Goal: Task Accomplishment & Management: Manage account settings

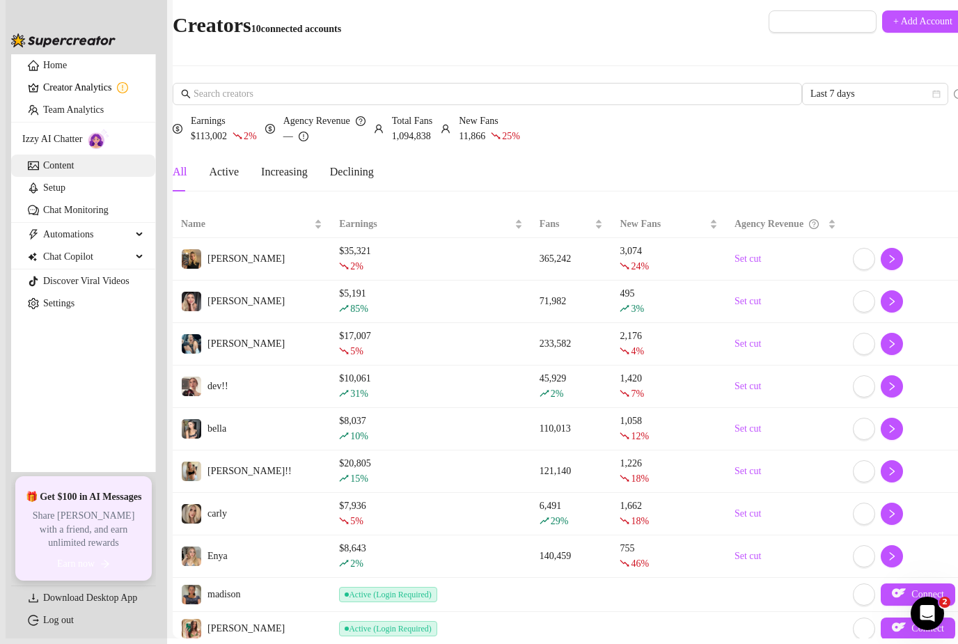
click at [55, 171] on link "Content" at bounding box center [58, 165] width 31 height 10
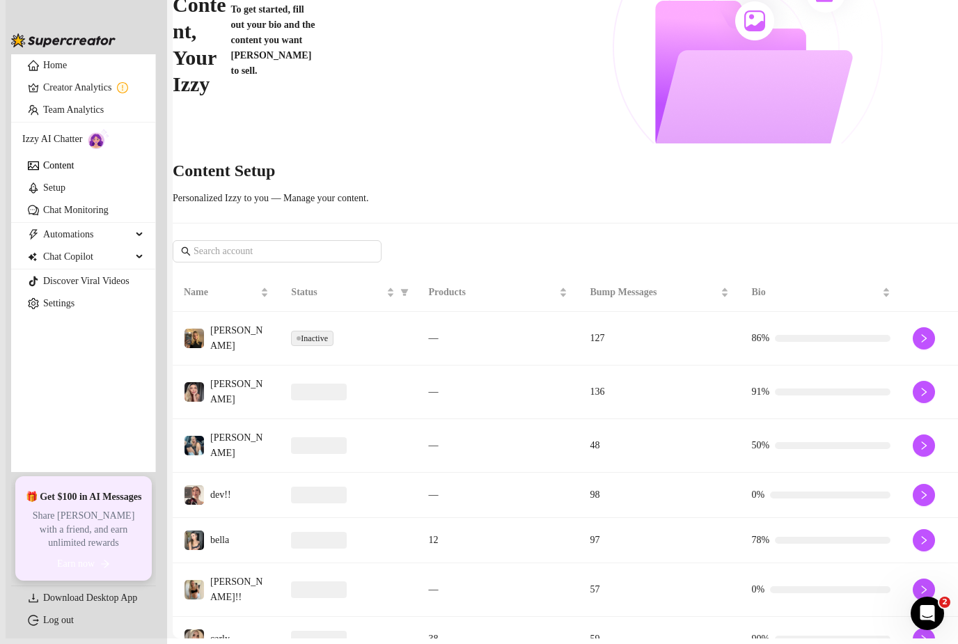
scroll to position [134, 0]
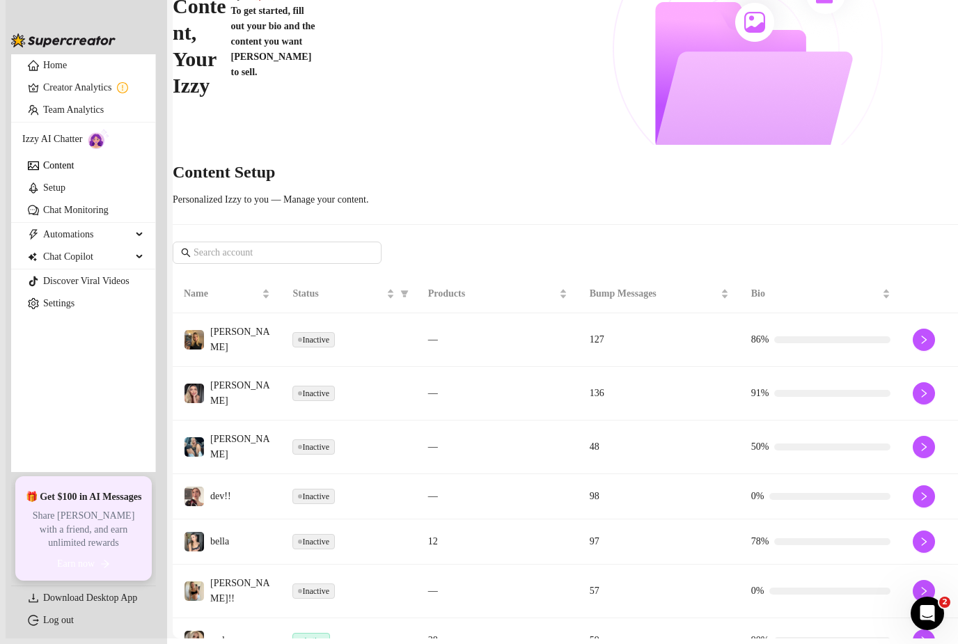
click at [630, 367] on td "136" at bounding box center [660, 394] width 162 height 54
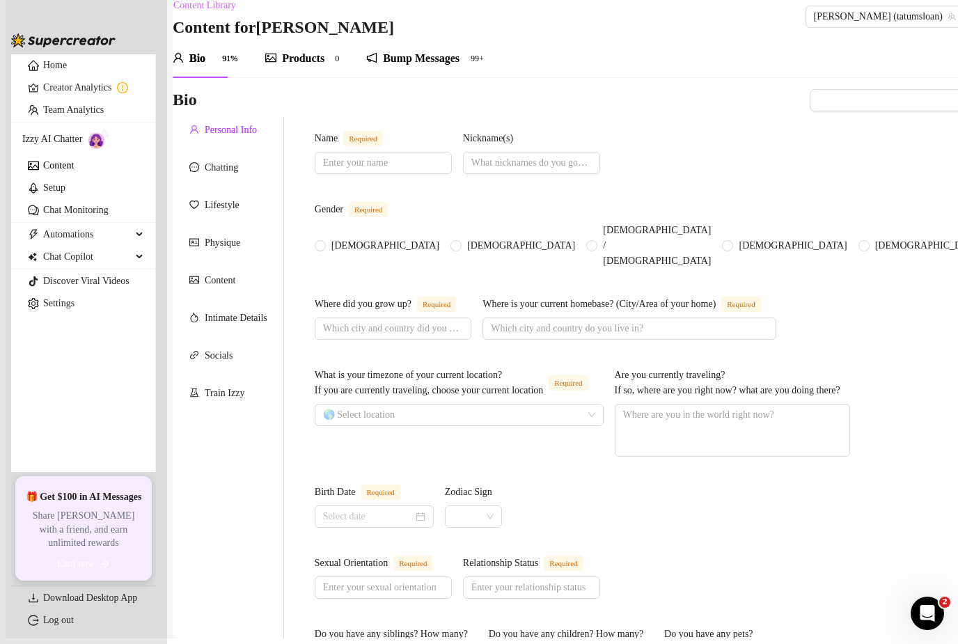
type input "[PERSON_NAME]"
type input "some people call me [PERSON_NAME], you can call me whatever you want"
radio input "true"
type input "San [PERSON_NAME] Obispo, born and raised"
type input "[PERSON_NAME] beach!"
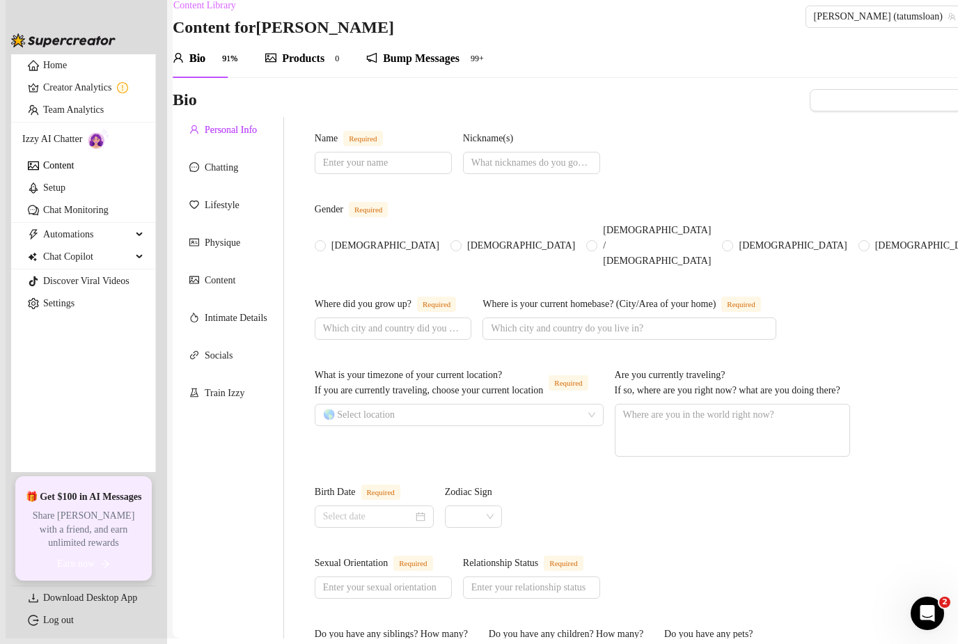
type textarea "Im not traveling but I really want to see [GEOGRAPHIC_DATA]"
type input "[DEMOGRAPHIC_DATA]"
type input "im in a… situationship"
type input "I have 2 sisters and they bother the shit out of me but I love them lol"
type input "I have a doggy"
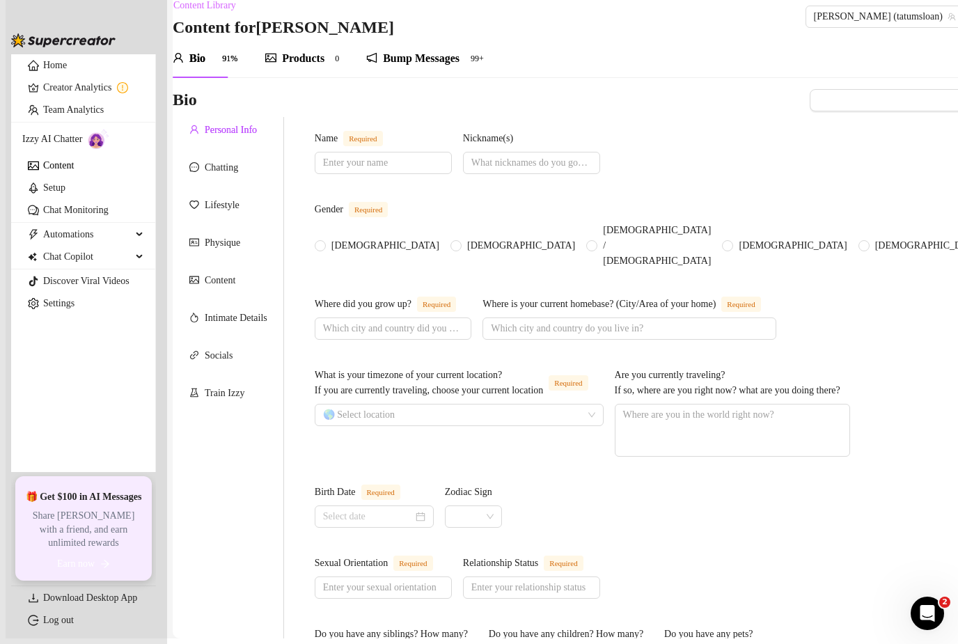
type input "I just do OF and trying to get out of the service industry😩"
type input "I’ve been working in restaurants my whole life"
type input "My parents pressured me to go to college so much to the point that I moved out …"
type input "I don’t believe in anything right now"
type input "I don’t enjoy politics much, I just want everyone to live a happy life"
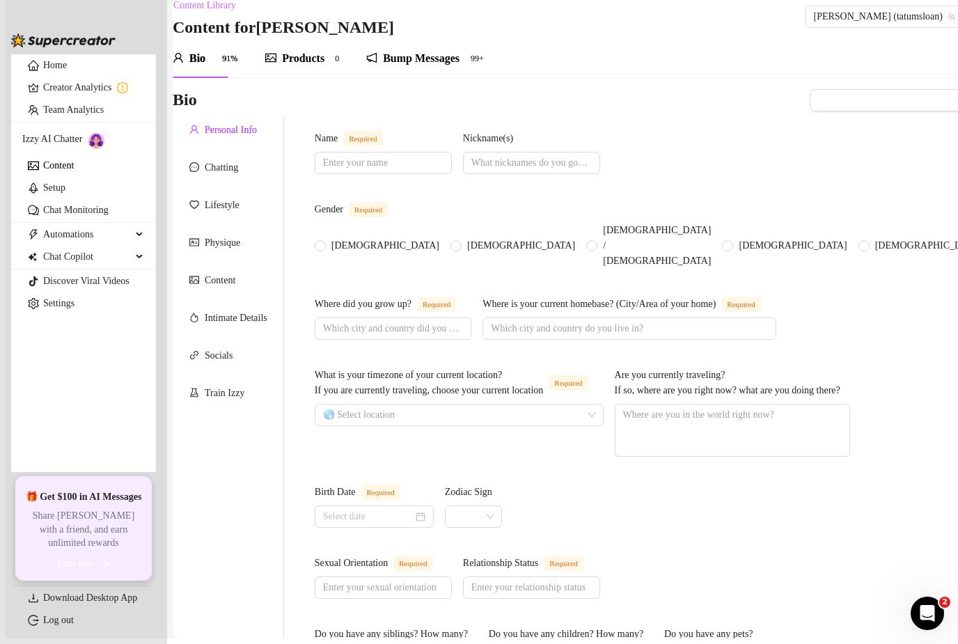
type textarea "I really want to go to [GEOGRAPHIC_DATA] some day, I want to continue living in…"
type textarea "I can squirt but only off camera, I think I get too tense and my pussy gets cam…"
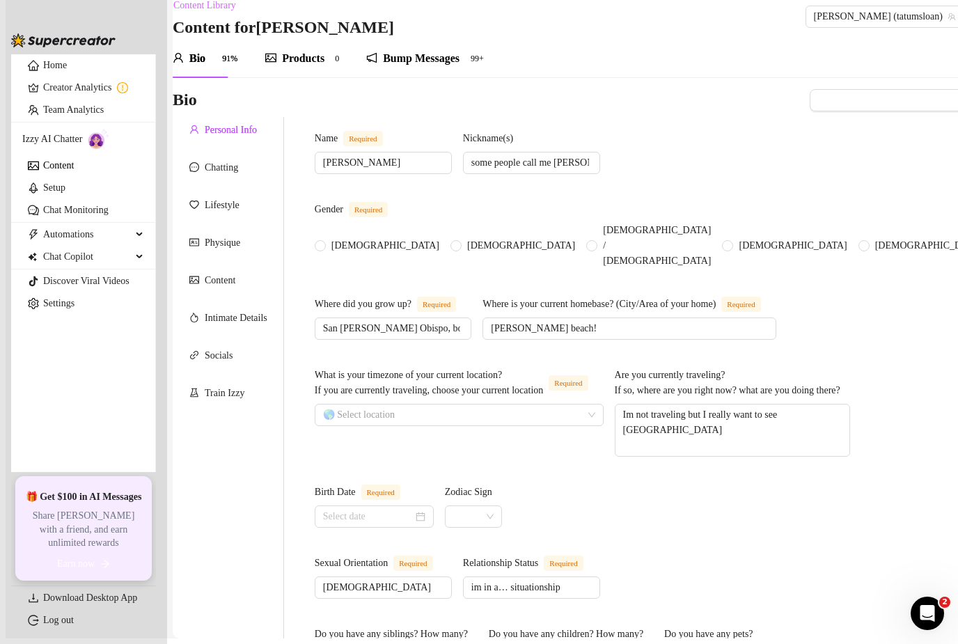
type input "[DATE]"
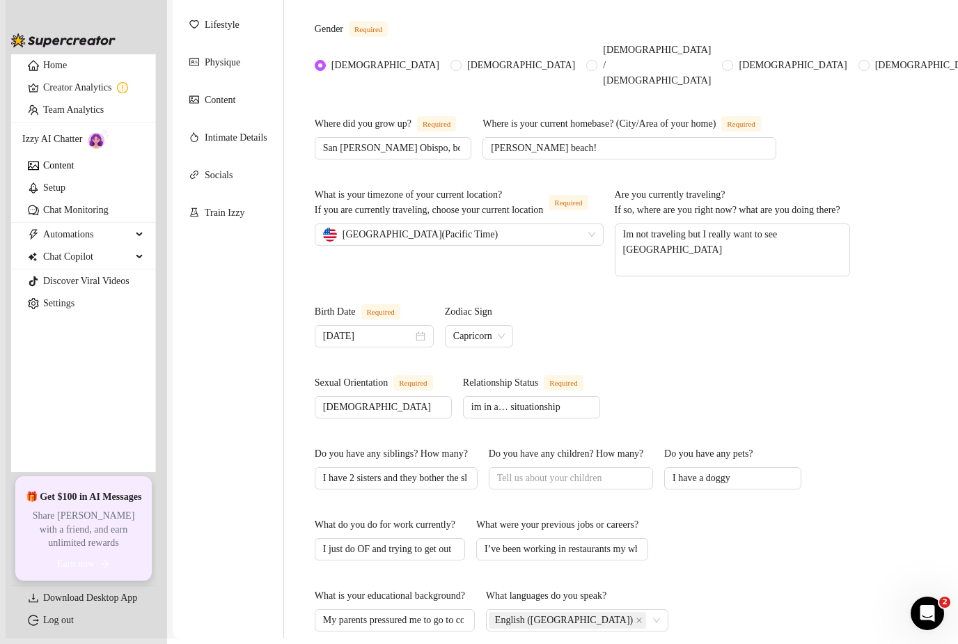
scroll to position [193, 0]
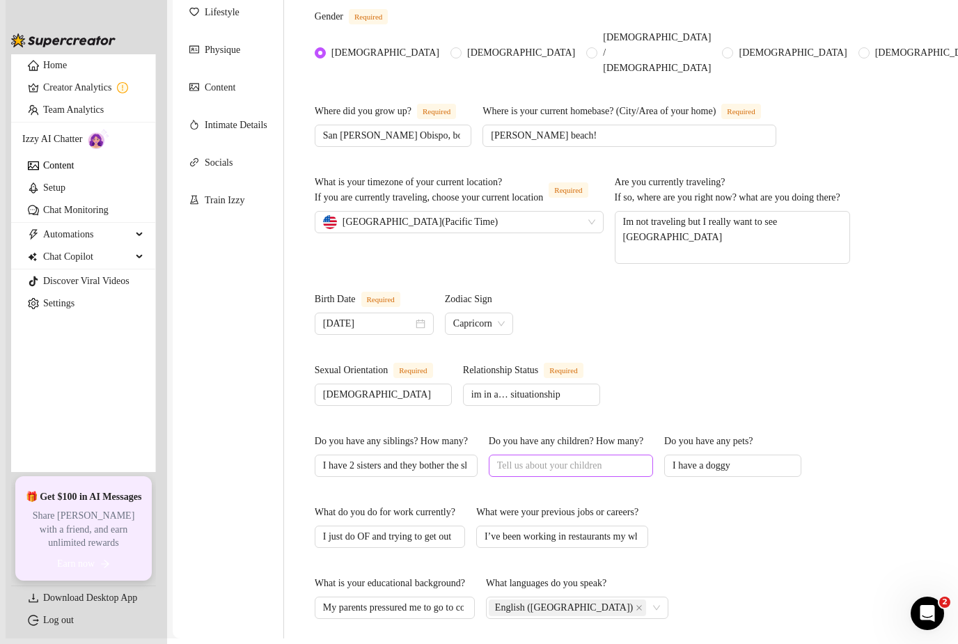
click at [598, 455] on span at bounding box center [571, 466] width 164 height 22
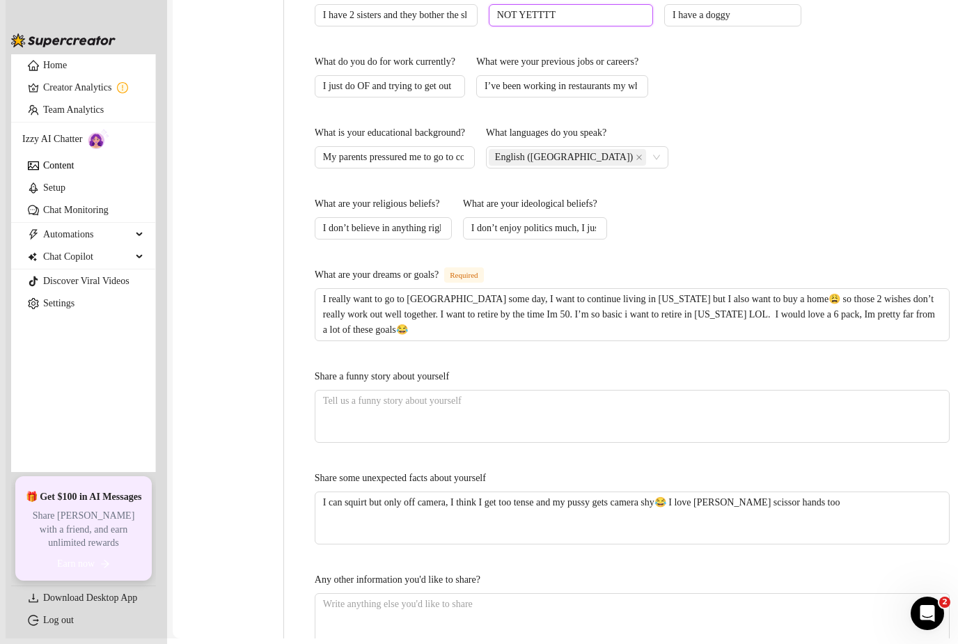
scroll to position [676, 0]
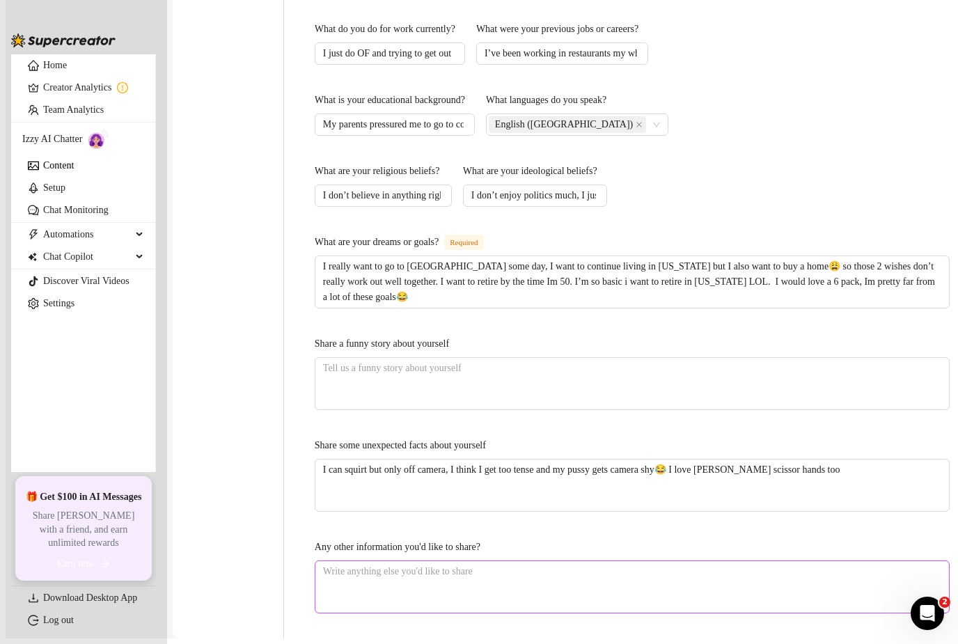
type input "NOT YETTTT"
click at [476, 561] on textarea "Any other information you'd like to share?" at bounding box center [632, 587] width 634 height 52
type textarea "i"
type textarea "i a"
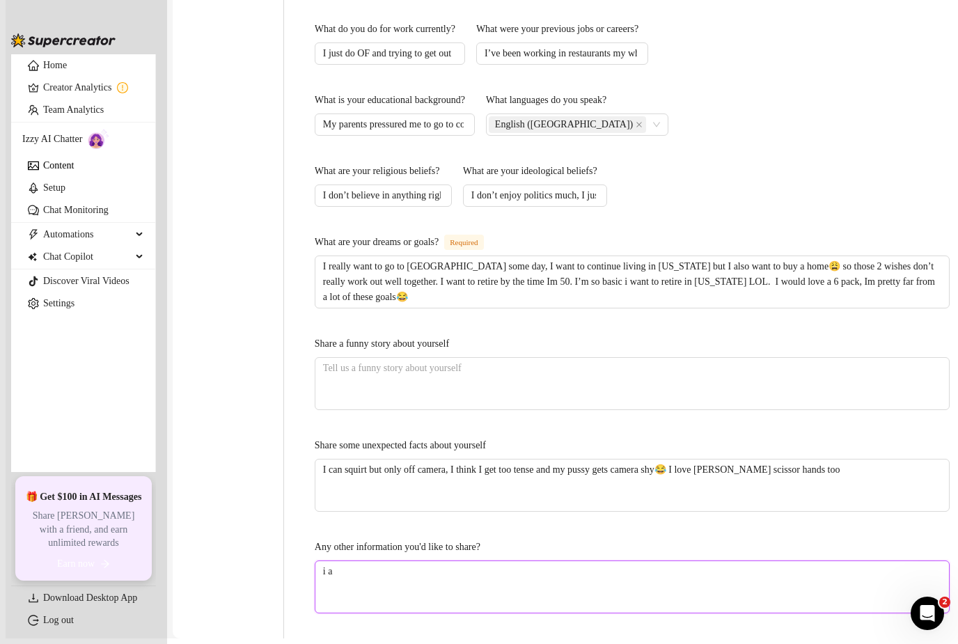
type textarea "i am"
type textarea "i am c"
type textarea "i am cu"
type textarea "i am cur"
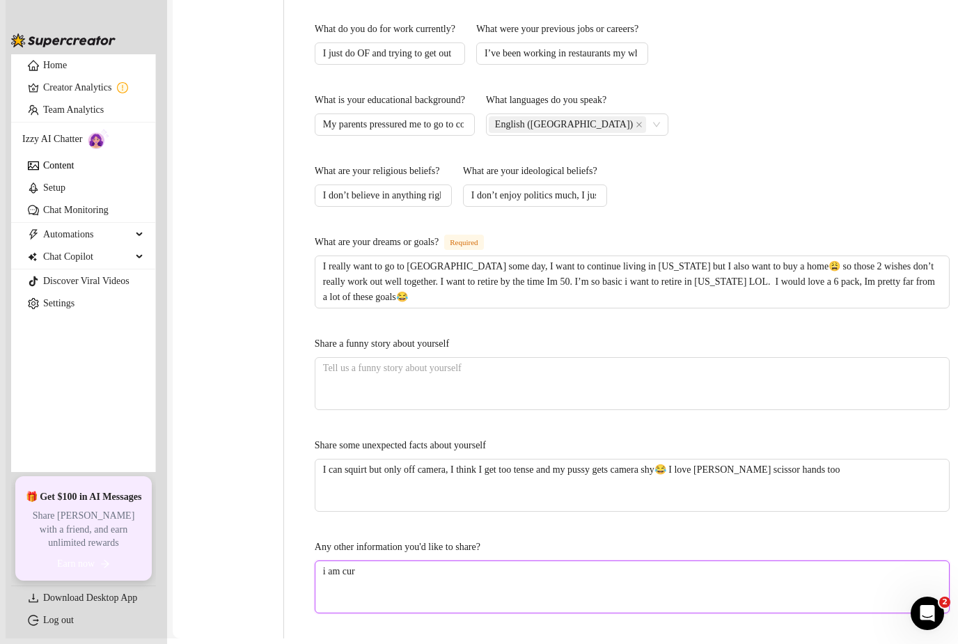
type textarea "i am curr"
type textarea "i am curre"
type textarea "i am curren"
type textarea "i am current"
type textarea "i am currentl"
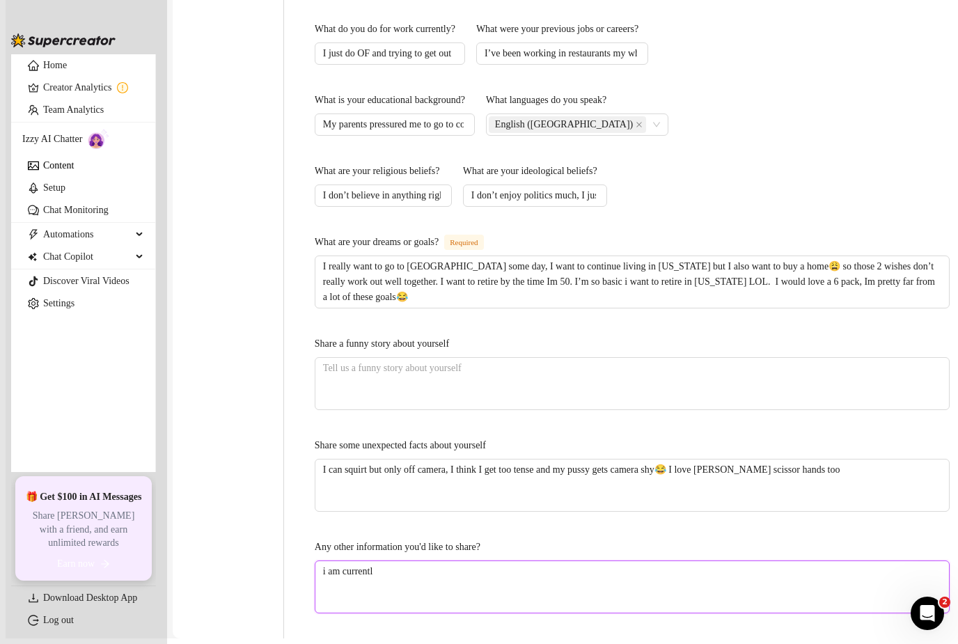
type textarea "i am currently"
type textarea "i am currently 4"
type textarea "i am currently 4 m"
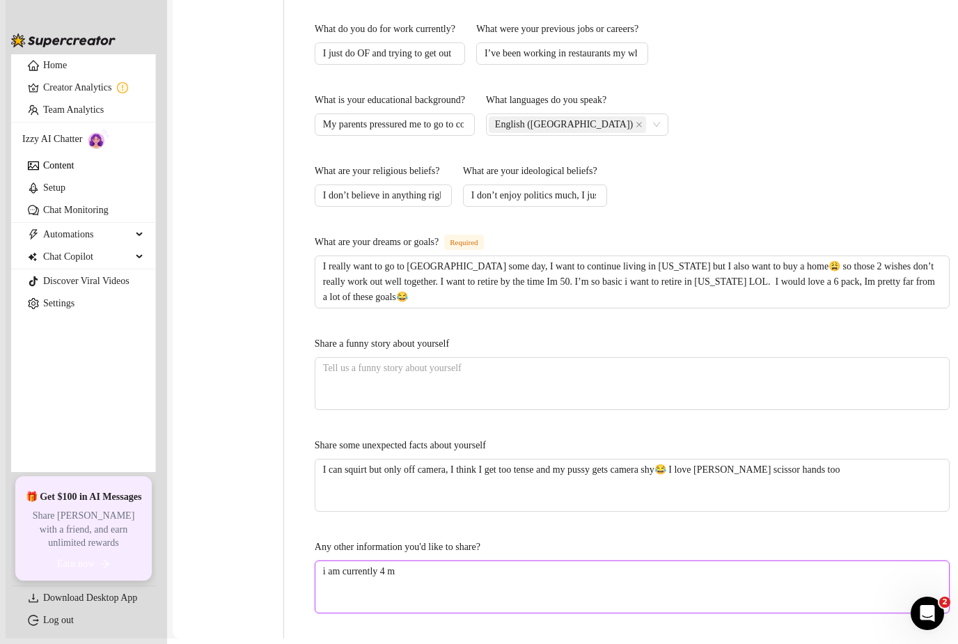
type textarea "i am currently 4"
type textarea "i am currently"
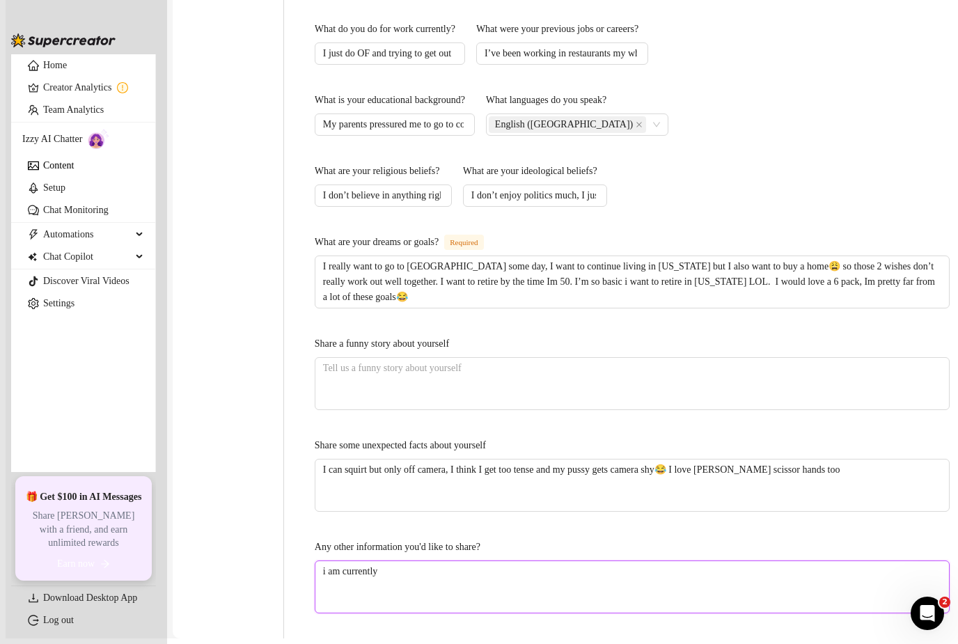
type textarea "i am currently p"
type textarea "i am currently pr"
type textarea "i am currently pre"
type textarea "i am currently preg"
type textarea "i am currently pregn"
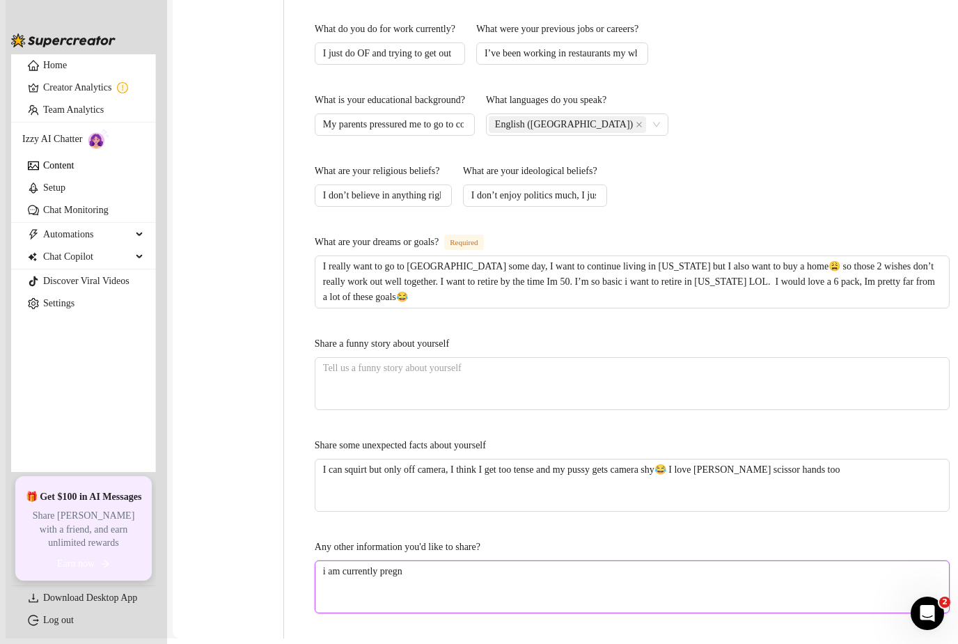
type textarea "i am currently pregna"
type textarea "i am currently pregnan"
type textarea "i am currently pregnant"
click at [356, 643] on span "Save All Changes" at bounding box center [321, 655] width 70 height 11
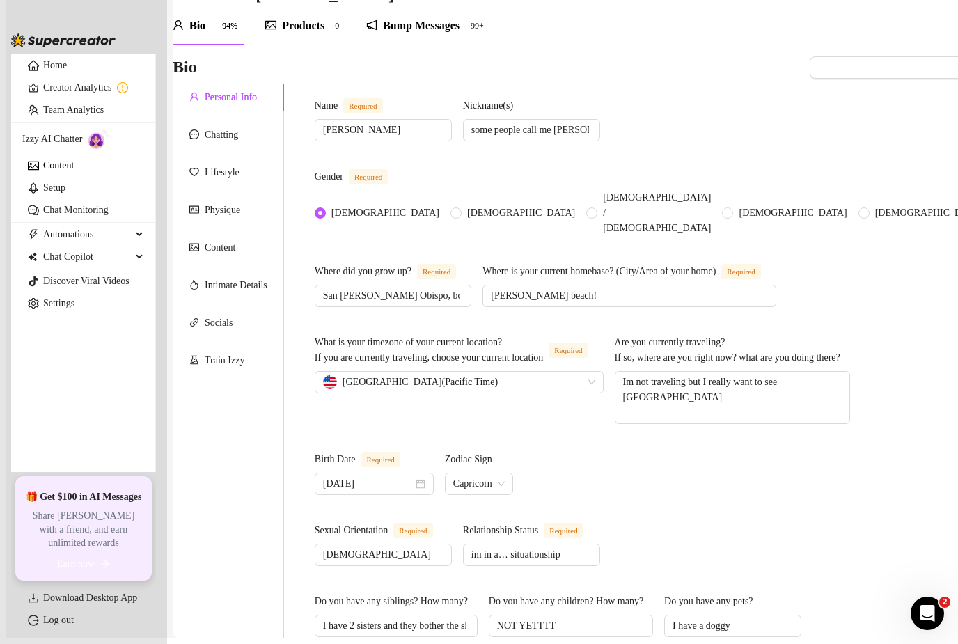
scroll to position [23, 0]
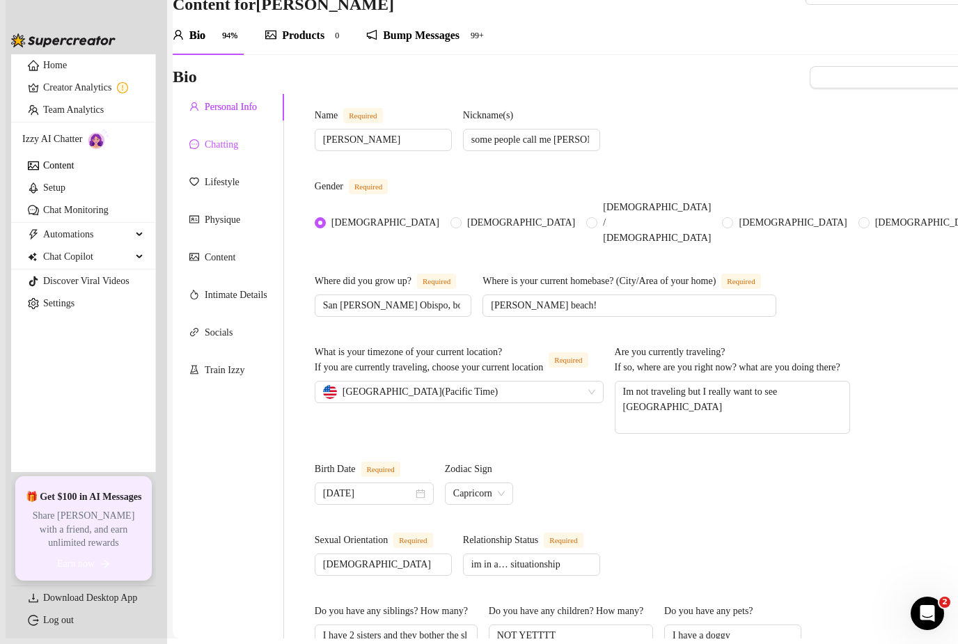
click at [238, 137] on div "Chatting" at bounding box center [221, 144] width 33 height 15
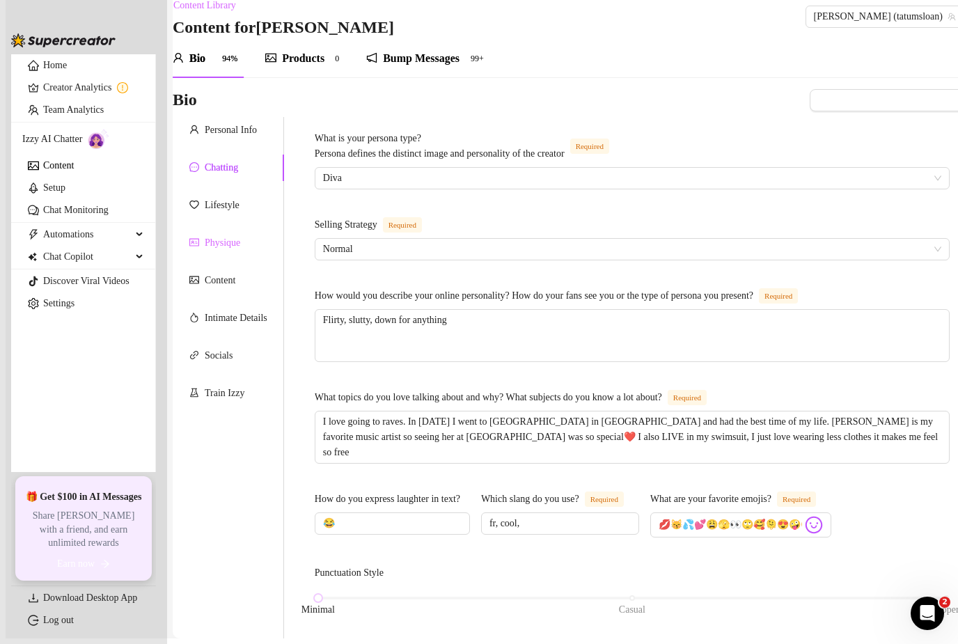
scroll to position [0, 0]
click at [265, 192] on div "Lifestyle" at bounding box center [228, 205] width 111 height 26
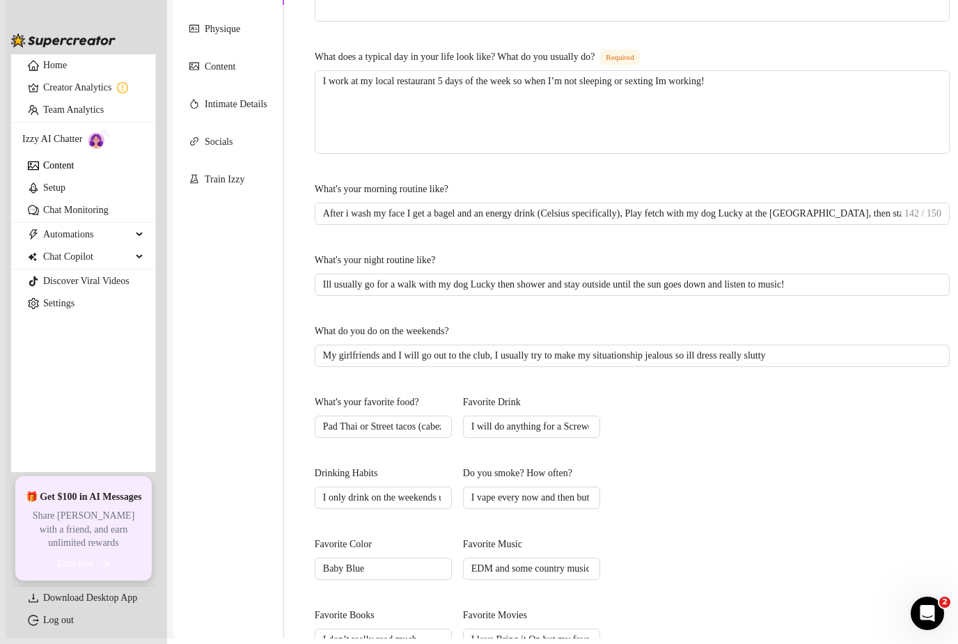
scroll to position [229, 0]
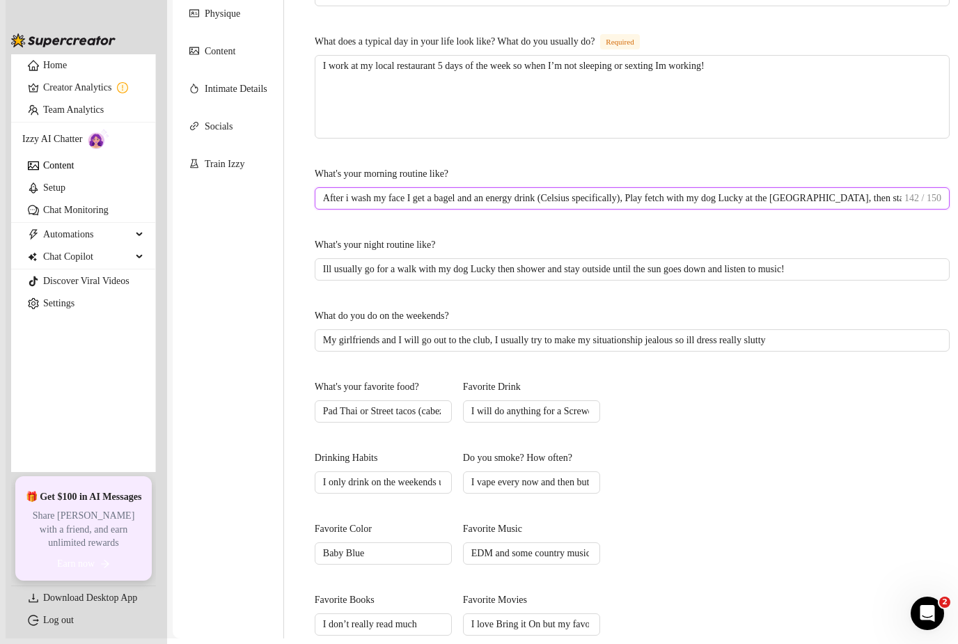
click at [657, 191] on input "After i wash my face I get a bagel and an energy drink (Celsius specifically), …" at bounding box center [612, 198] width 579 height 15
click at [658, 191] on input "After i wash my face I get a bagel and an energy drink (Celsius specifically), …" at bounding box center [612, 198] width 579 height 15
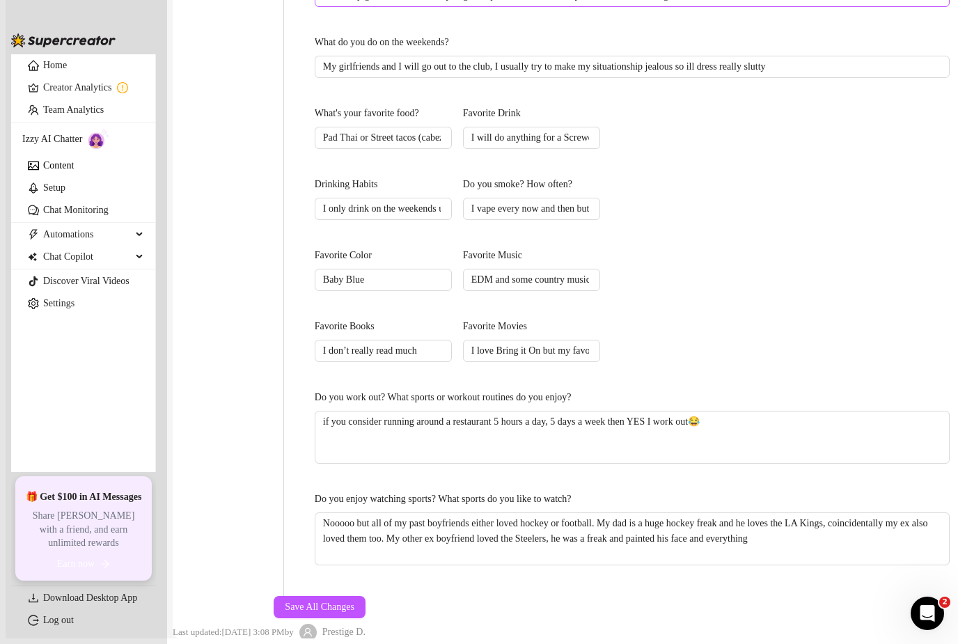
scroll to position [501, 0]
type input "After i wash my face I get a bagel, Play fetch with my dog Lucky at the [GEOGRA…"
click at [354, 603] on span "Save All Changes" at bounding box center [320, 608] width 70 height 11
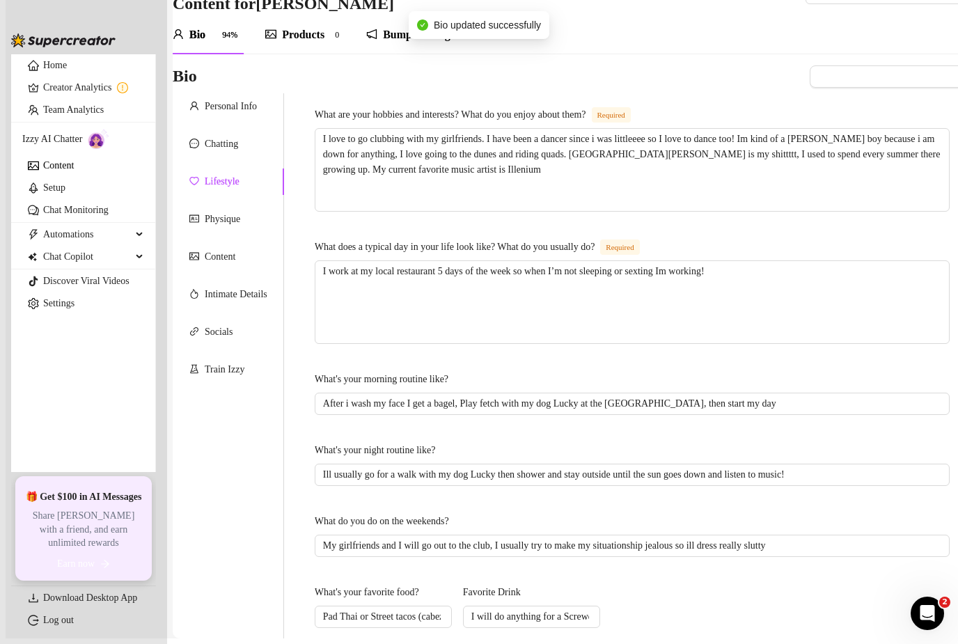
scroll to position [21, 0]
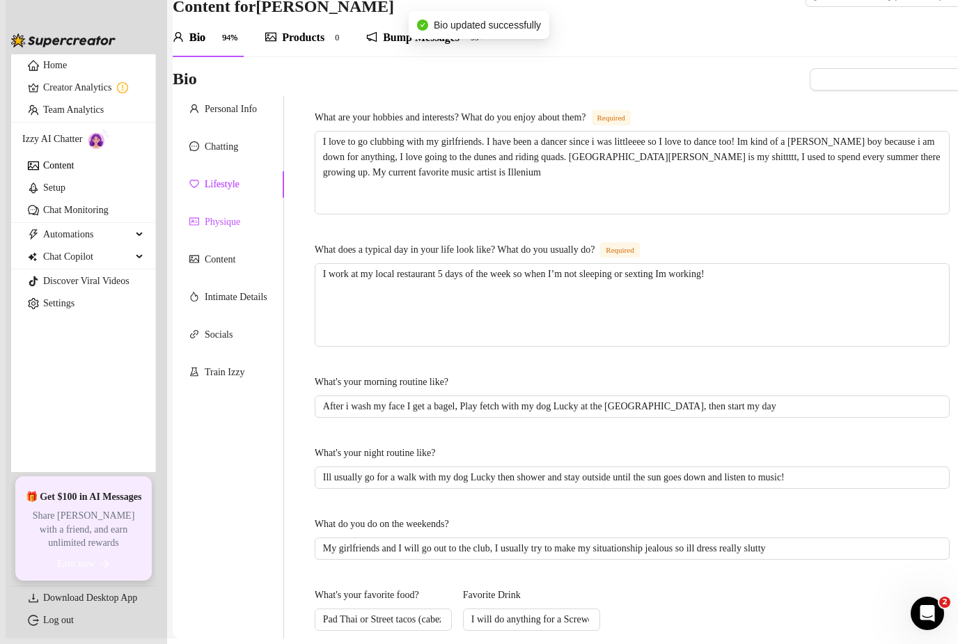
click at [199, 214] on div at bounding box center [194, 221] width 10 height 15
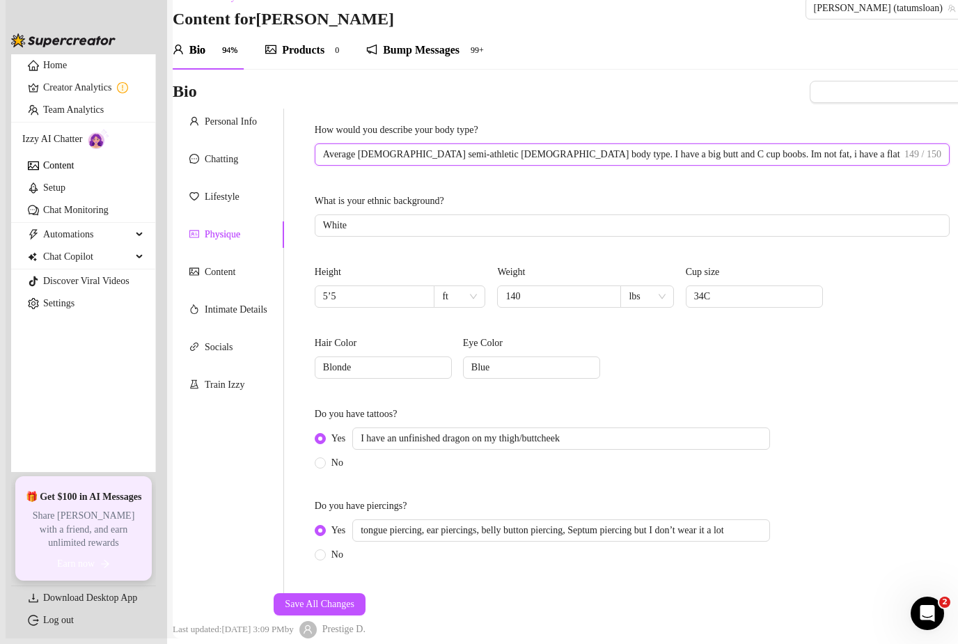
click at [559, 147] on input "Average [DEMOGRAPHIC_DATA] semi-athletic [DEMOGRAPHIC_DATA] body type. I have a…" at bounding box center [612, 154] width 579 height 15
type input "Average [DEMOGRAPHIC_DATA] semi-athletic [DEMOGRAPHIC_DATA] body type. I have a…"
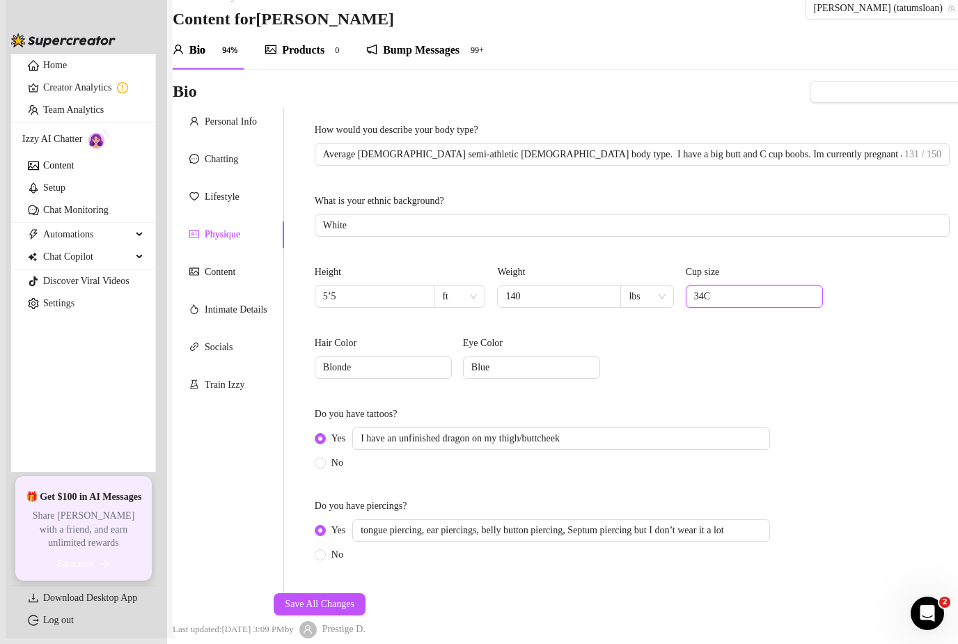
click at [706, 289] on input "34C" at bounding box center [753, 296] width 118 height 15
type input "3"
type input "It’s usually 34C but since getting pregnant im 34D"
click at [354, 599] on span "Save All Changes" at bounding box center [320, 604] width 70 height 11
click at [235, 265] on div "Content" at bounding box center [220, 272] width 31 height 15
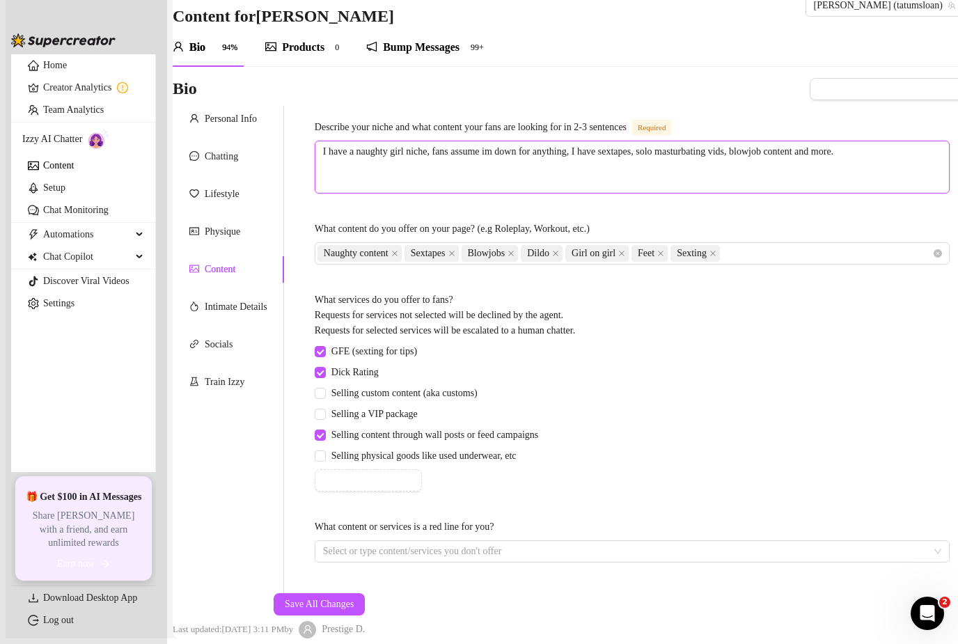
click at [471, 141] on textarea "I have a naughty girl niche, fans assume im down for anything, I have sextapes,…" at bounding box center [632, 167] width 634 height 52
type textarea "I have a naughty girl niche, fans assume im down for anything, I have sextapes,…"
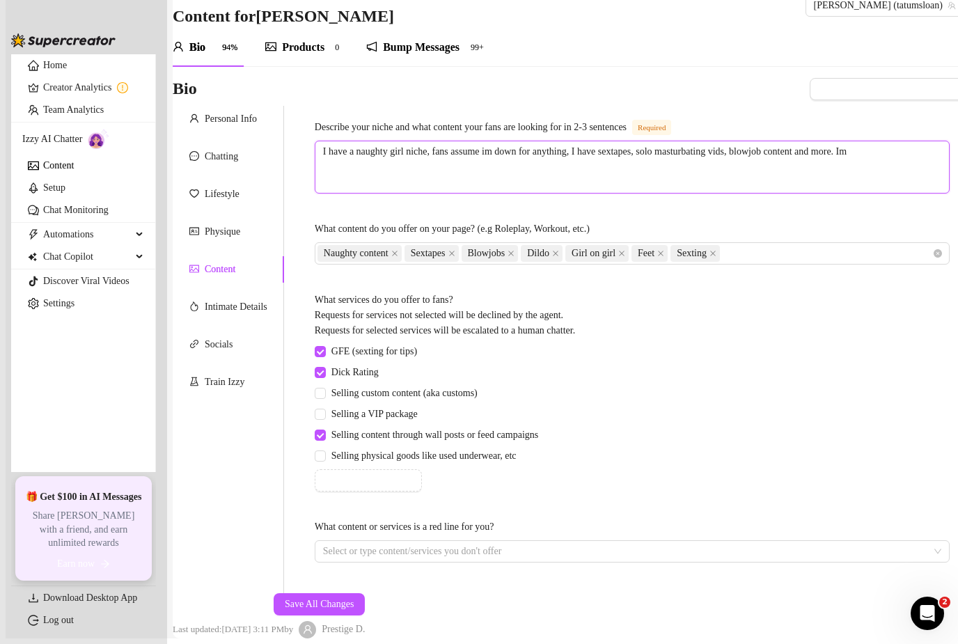
type textarea "I have a naughty girl niche, fans assume im down for anything, I have sextapes,…"
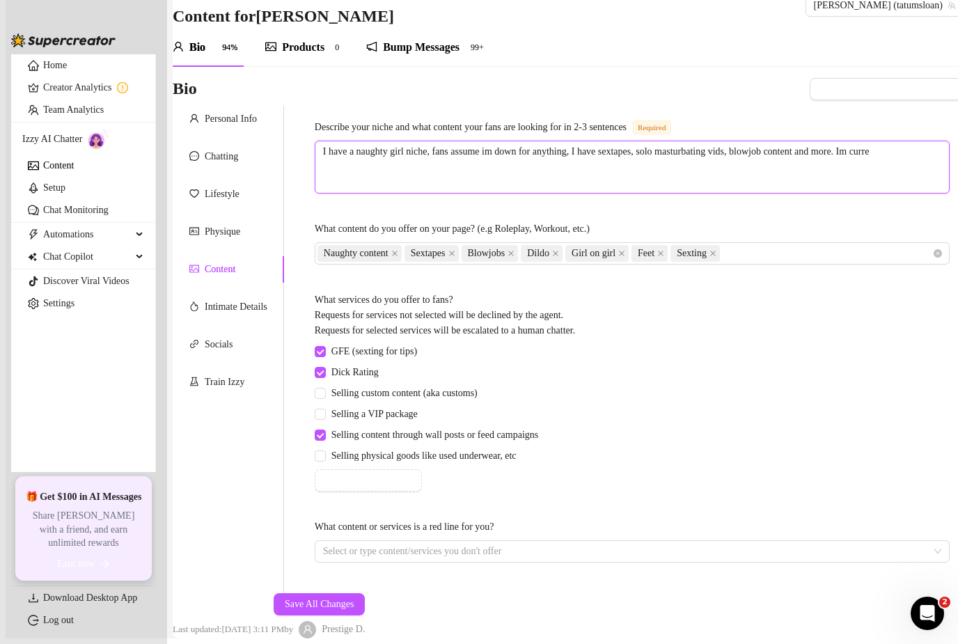
type textarea "I have a naughty girl niche, fans assume im down for anything, I have sextapes,…"
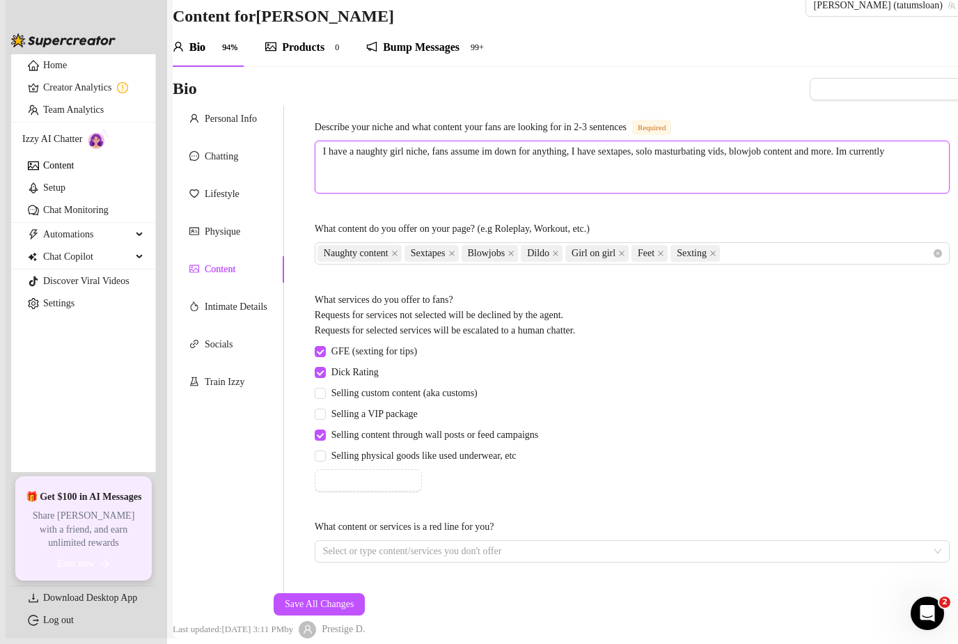
type textarea "I have a naughty girl niche, fans assume im down for anything, I have sextapes,…"
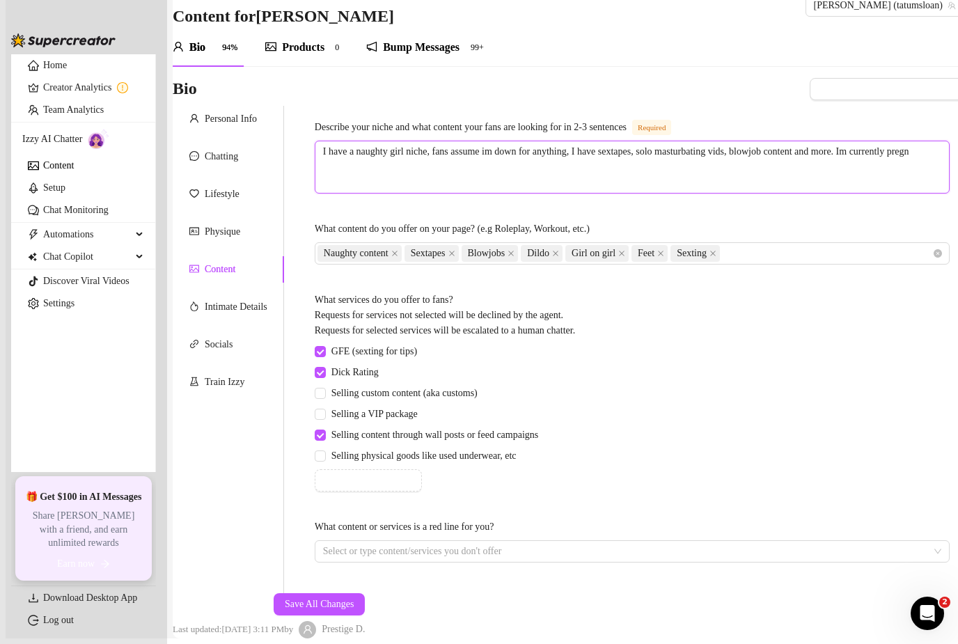
type textarea "I have a naughty girl niche, fans assume im down for anything, I have sextapes,…"
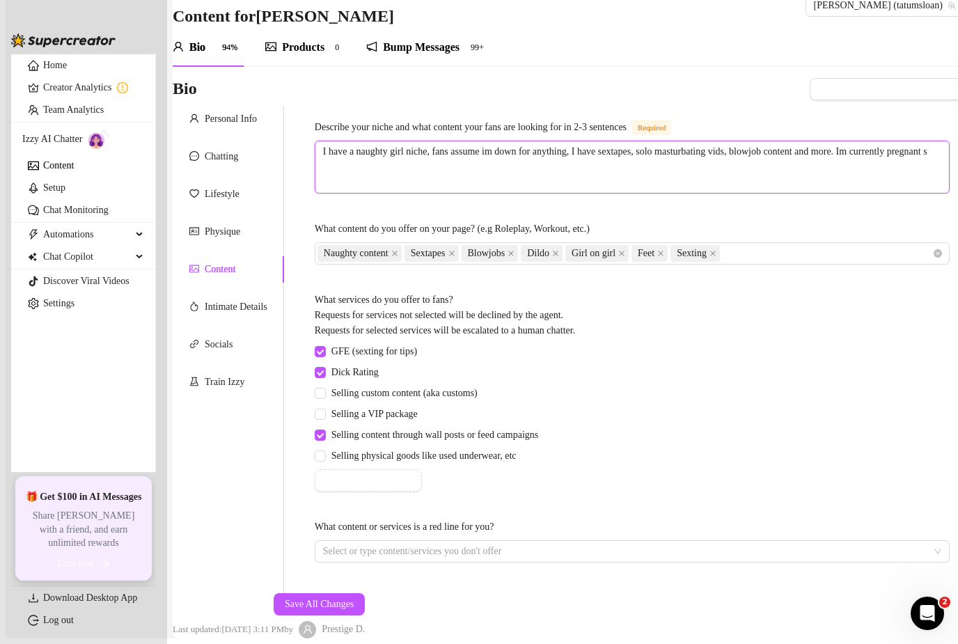
type textarea "I have a naughty girl niche, fans assume im down for anything, I have sextapes,…"
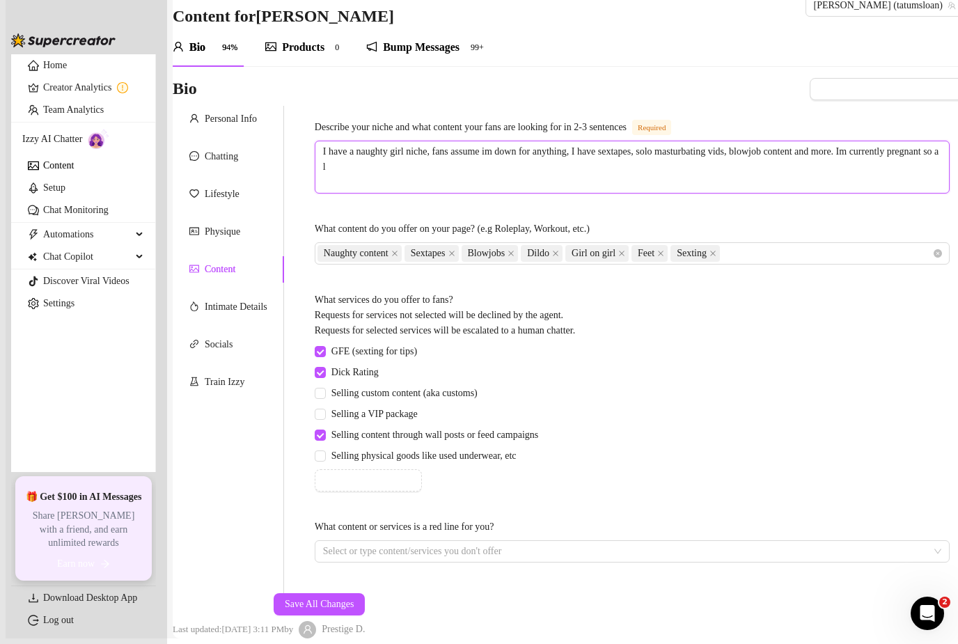
type textarea "I have a naughty girl niche, fans assume im down for anything, I have sextapes,…"
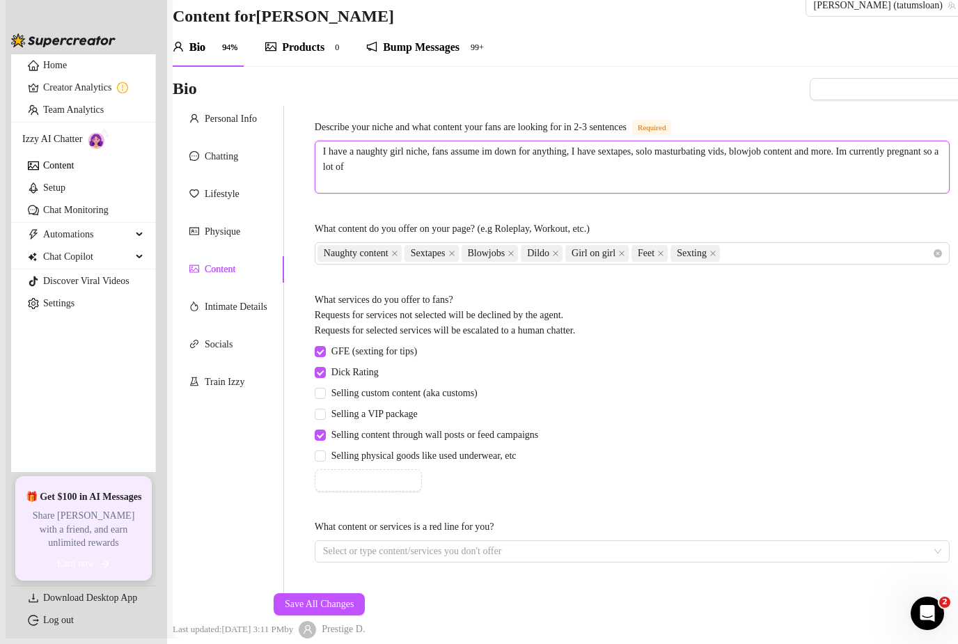
type textarea "I have a naughty girl niche, fans assume im down for anything, I have sextapes,…"
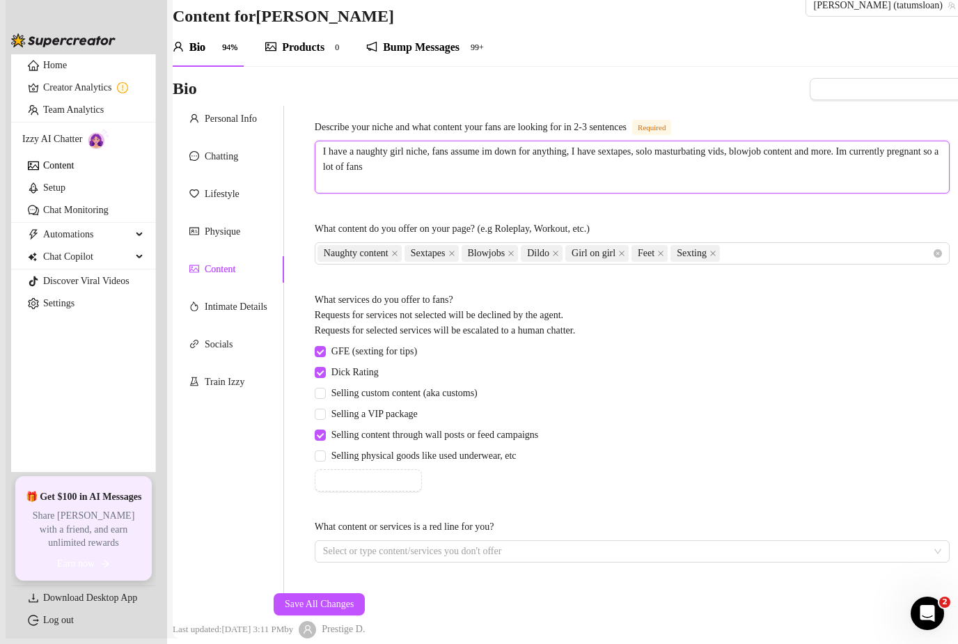
type textarea "I have a naughty girl niche, fans assume im down for anything, I have sextapes,…"
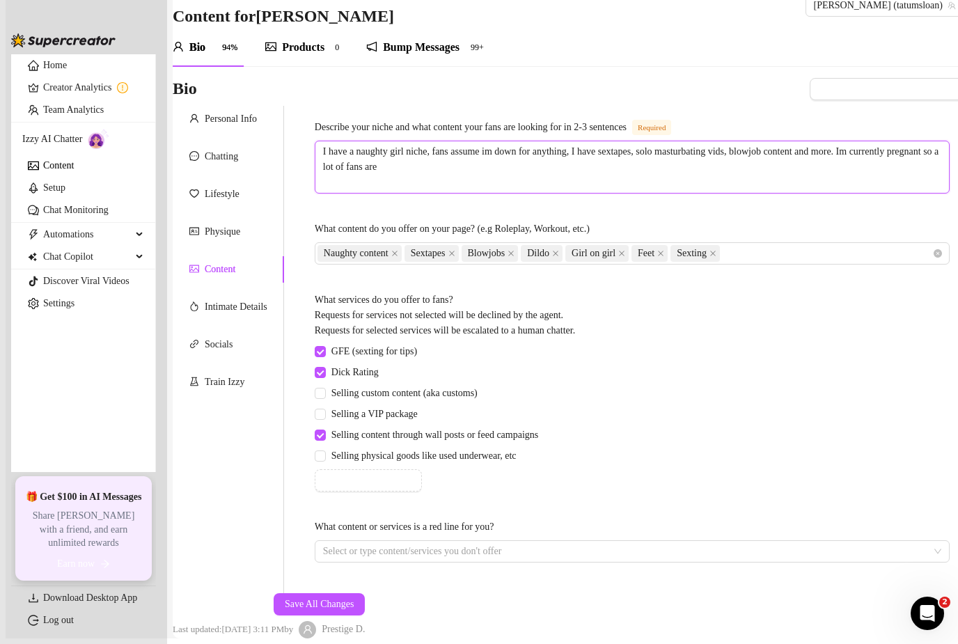
type textarea "I have a naughty girl niche, fans assume im down for anything, I have sextapes,…"
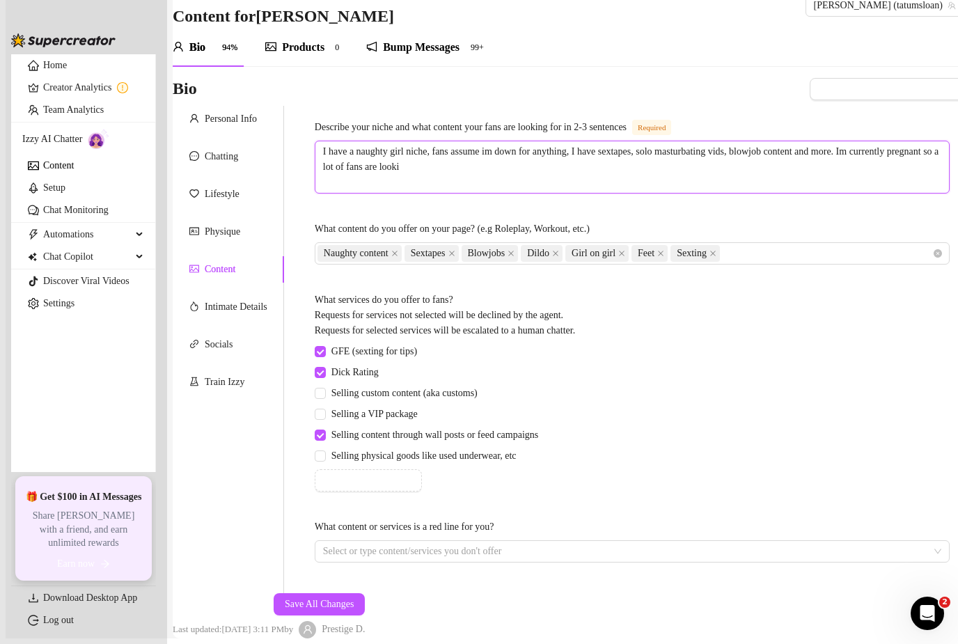
type textarea "I have a naughty girl niche, fans assume im down for anything, I have sextapes,…"
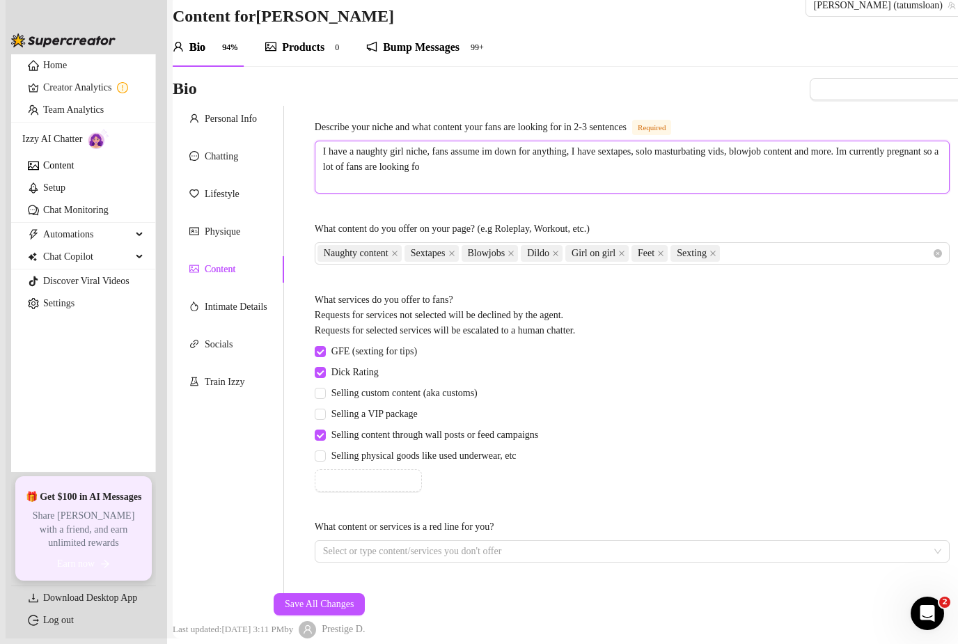
type textarea "I have a naughty girl niche, fans assume im down for anything, I have sextapes,…"
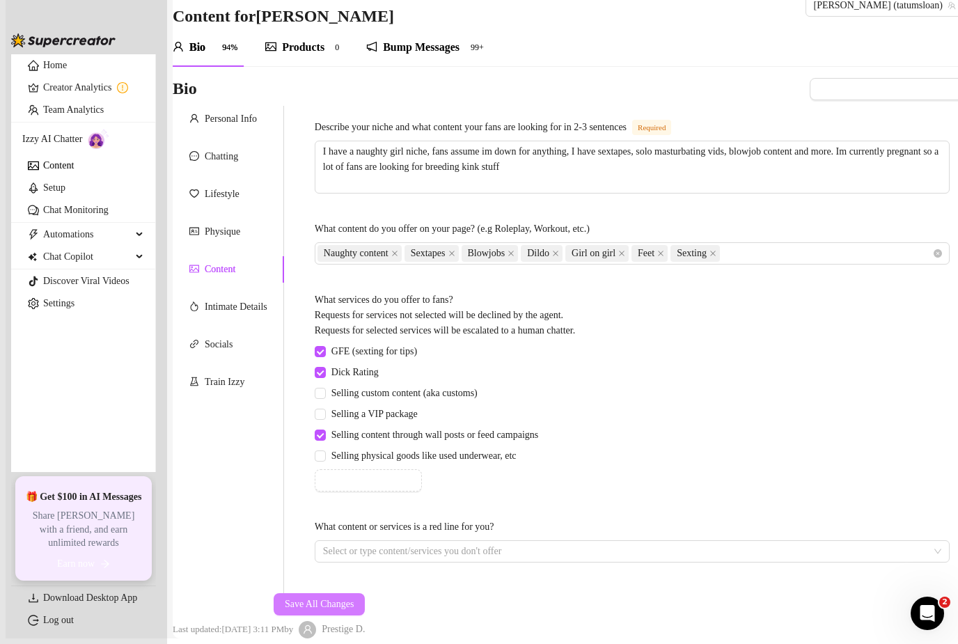
click at [354, 599] on span "Save All Changes" at bounding box center [320, 604] width 70 height 11
click at [253, 299] on div "Intimate Details" at bounding box center [236, 306] width 63 height 15
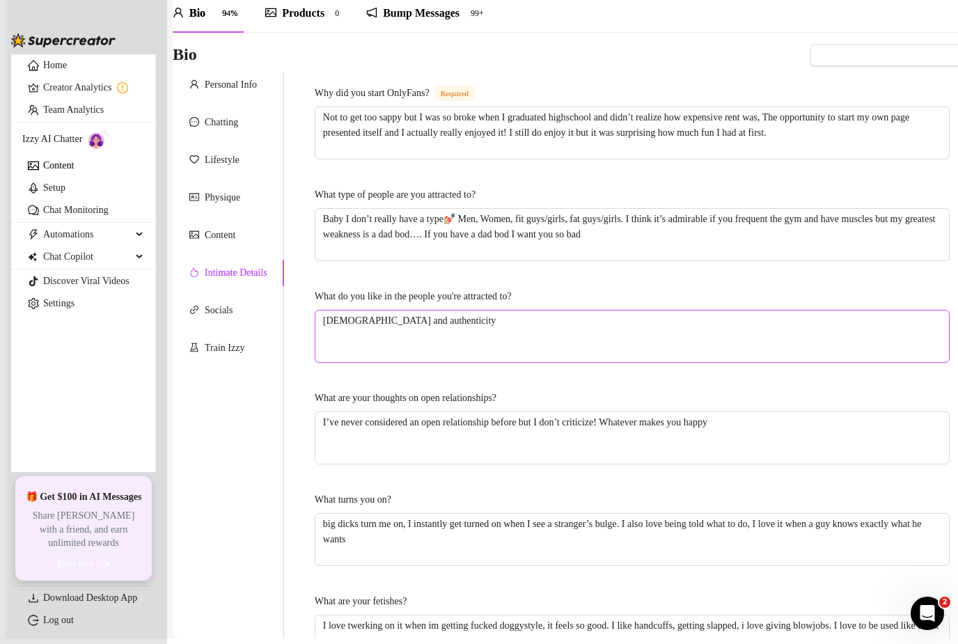
scroll to position [35, 0]
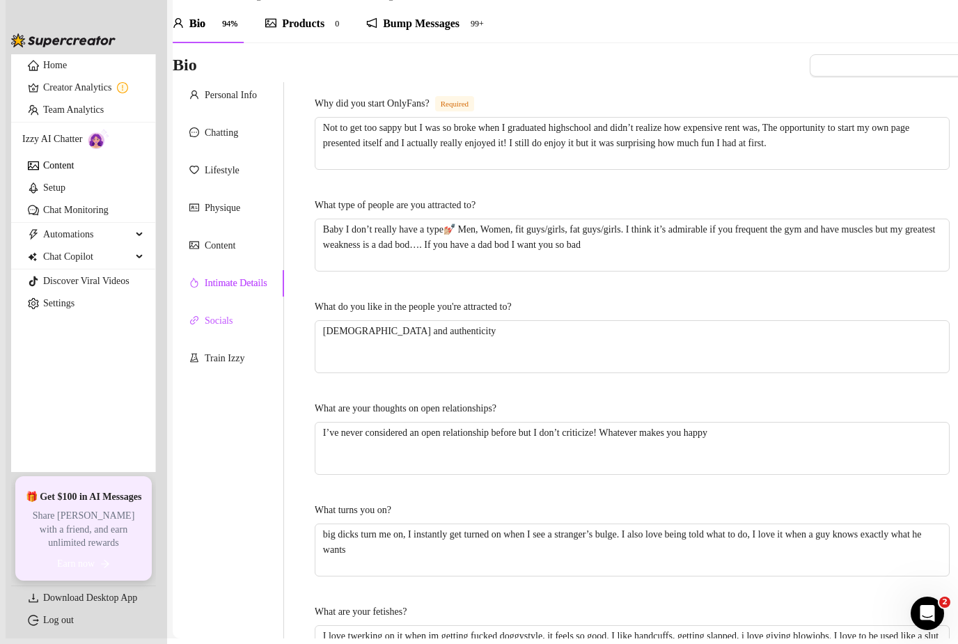
click at [233, 313] on div "Socials" at bounding box center [219, 320] width 28 height 15
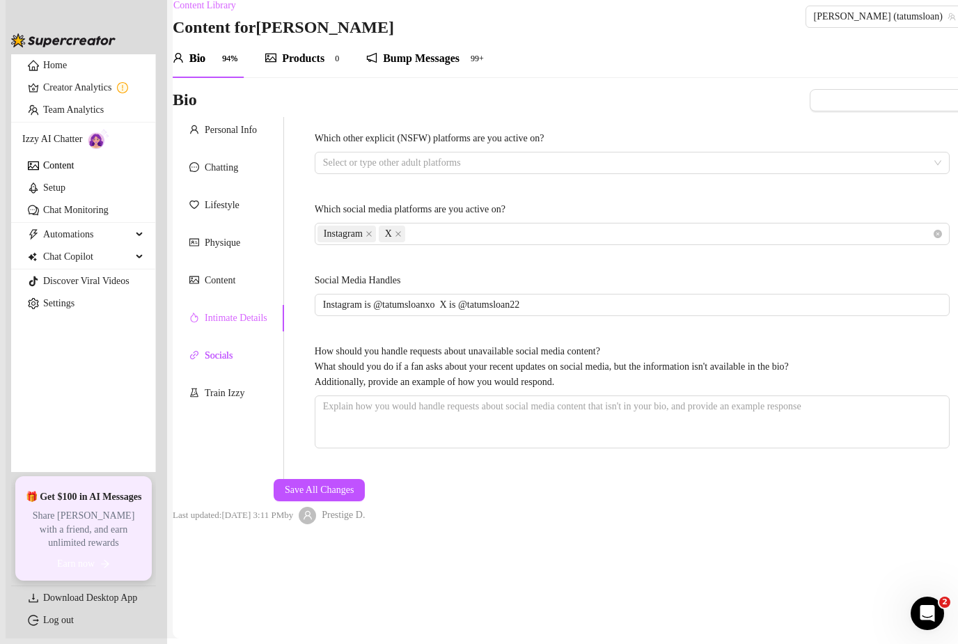
scroll to position [0, 0]
click at [239, 380] on div "Train Izzy" at bounding box center [228, 393] width 111 height 26
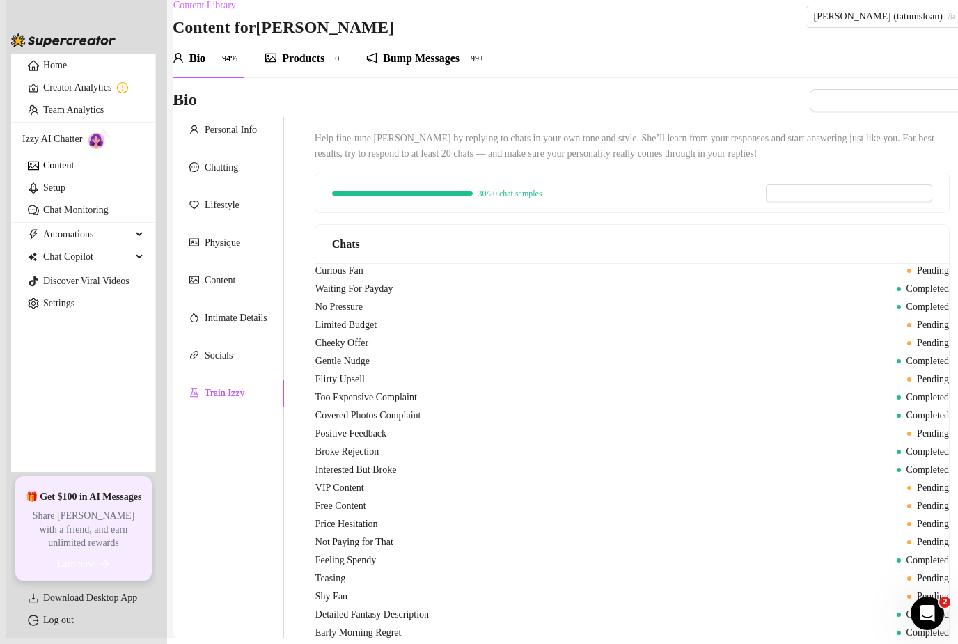
scroll to position [1250, 0]
click at [787, 187] on span "Import responses from other creator" at bounding box center [857, 192] width 140 height 11
click at [750, 240] on input "search" at bounding box center [700, 250] width 110 height 21
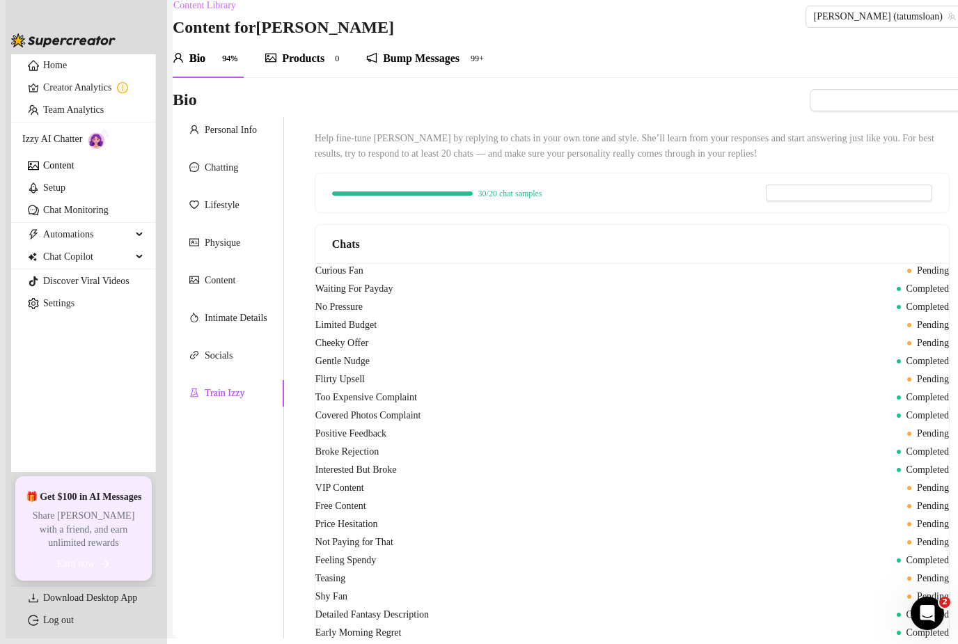
scroll to position [0, 0]
click at [274, 117] on div "Personal Info" at bounding box center [228, 130] width 111 height 26
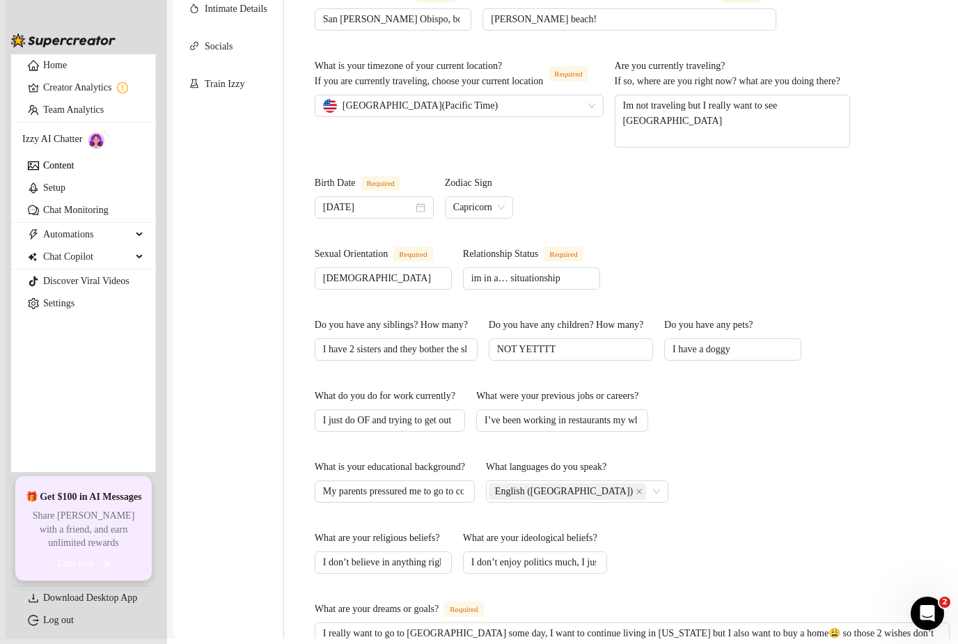
scroll to position [313, 0]
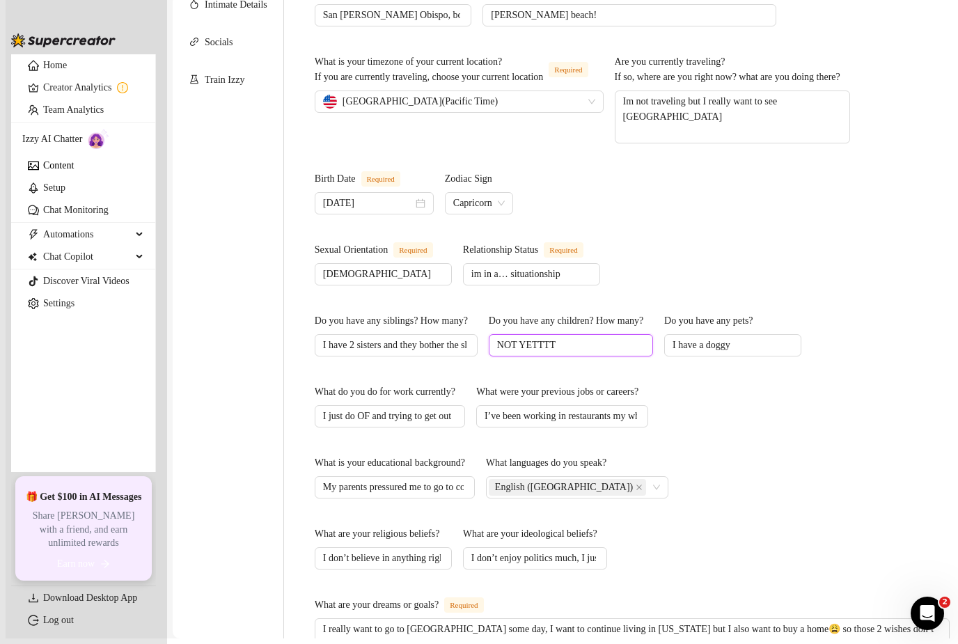
click at [570, 338] on input "NOT YETTTT" at bounding box center [569, 345] width 145 height 15
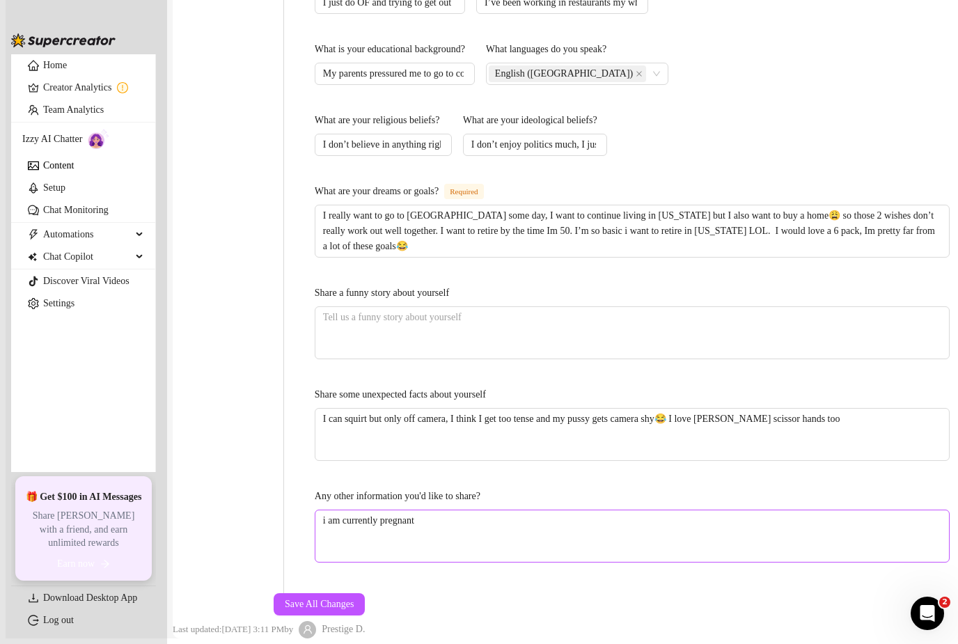
scroll to position [741, 0]
click at [487, 510] on textarea "i am currently pregnant" at bounding box center [632, 536] width 634 height 52
click at [366, 593] on button "Save All Changes" at bounding box center [320, 604] width 92 height 22
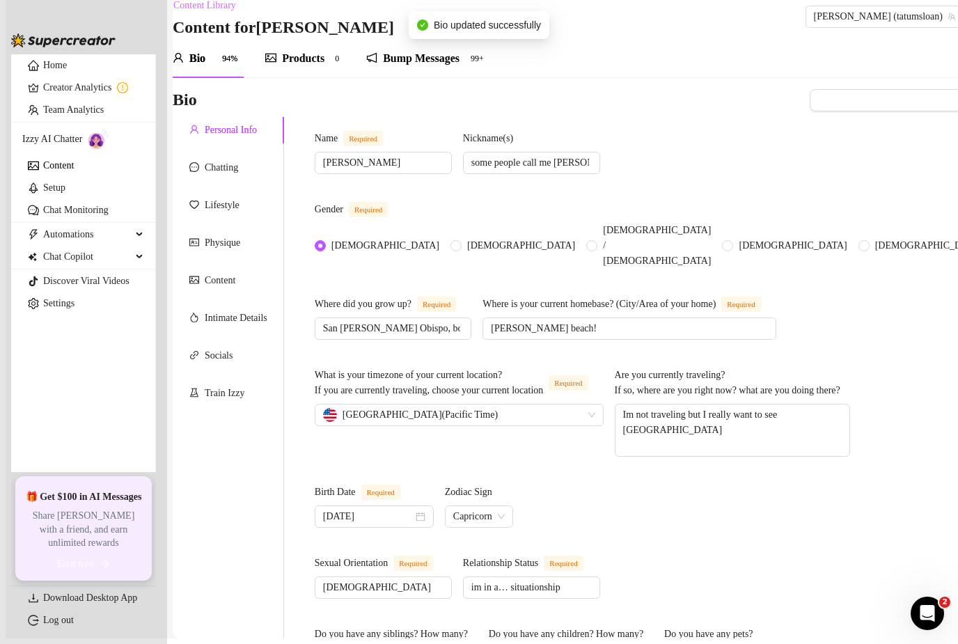
scroll to position [0, 0]
click at [232, 160] on div "Chatting" at bounding box center [221, 167] width 33 height 15
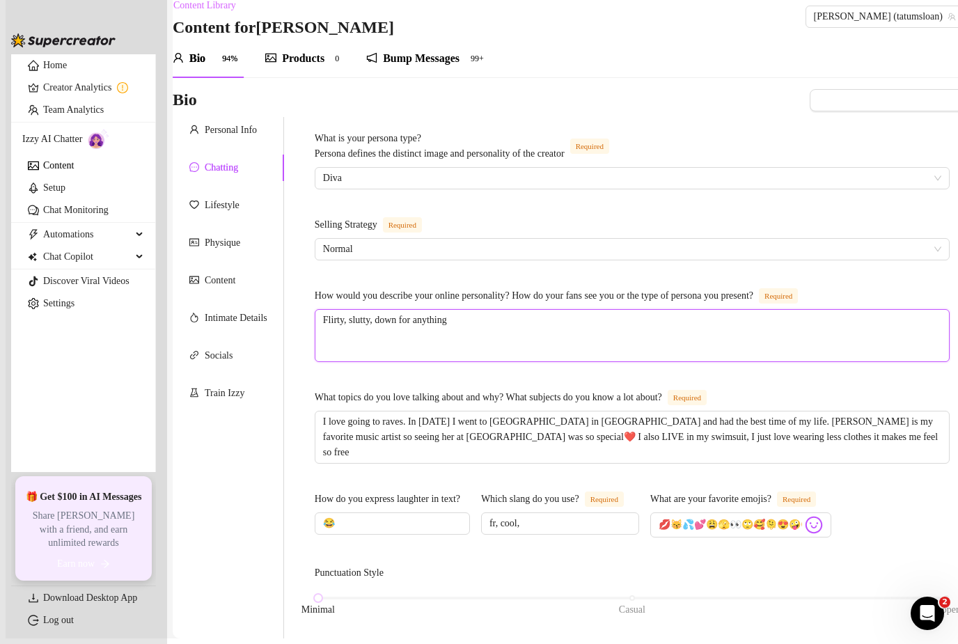
click at [711, 328] on textarea "Flirty, slutty, down for anything" at bounding box center [632, 336] width 634 height 52
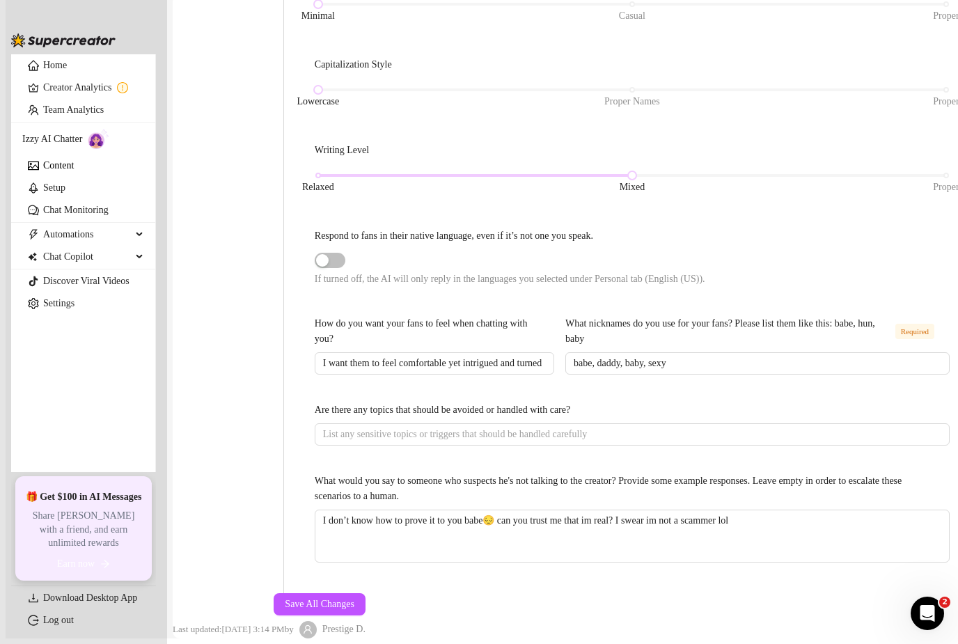
scroll to position [637, 0]
click at [525, 356] on input "I want them to feel comfortable yet intrigued and turned on" at bounding box center [433, 363] width 220 height 15
click at [354, 599] on span "Save All Changes" at bounding box center [320, 604] width 70 height 11
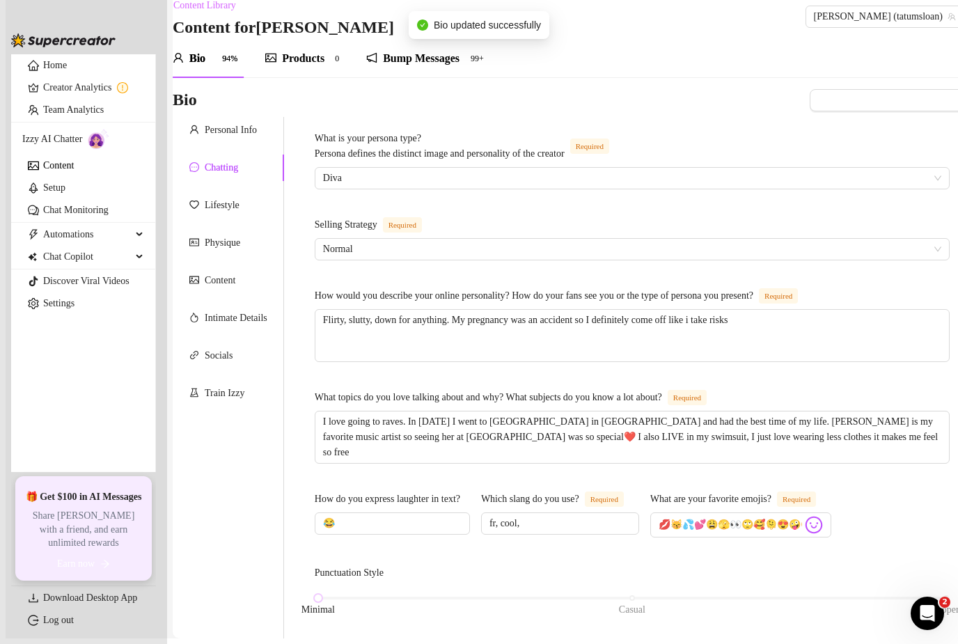
scroll to position [0, 0]
click at [244, 386] on div "Train Izzy" at bounding box center [225, 393] width 40 height 15
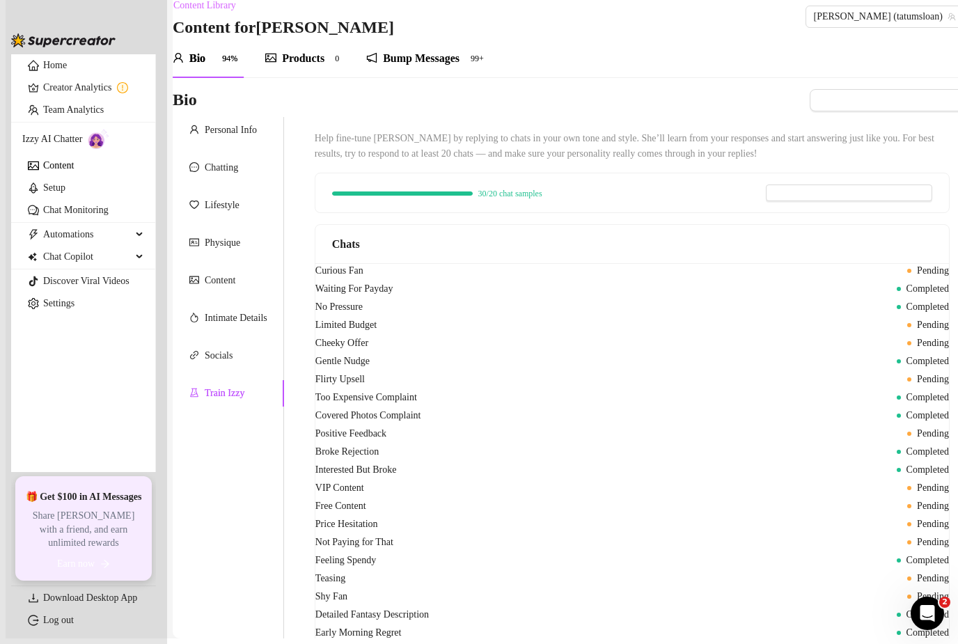
click at [907, 285] on span "Completed" at bounding box center [928, 288] width 42 height 10
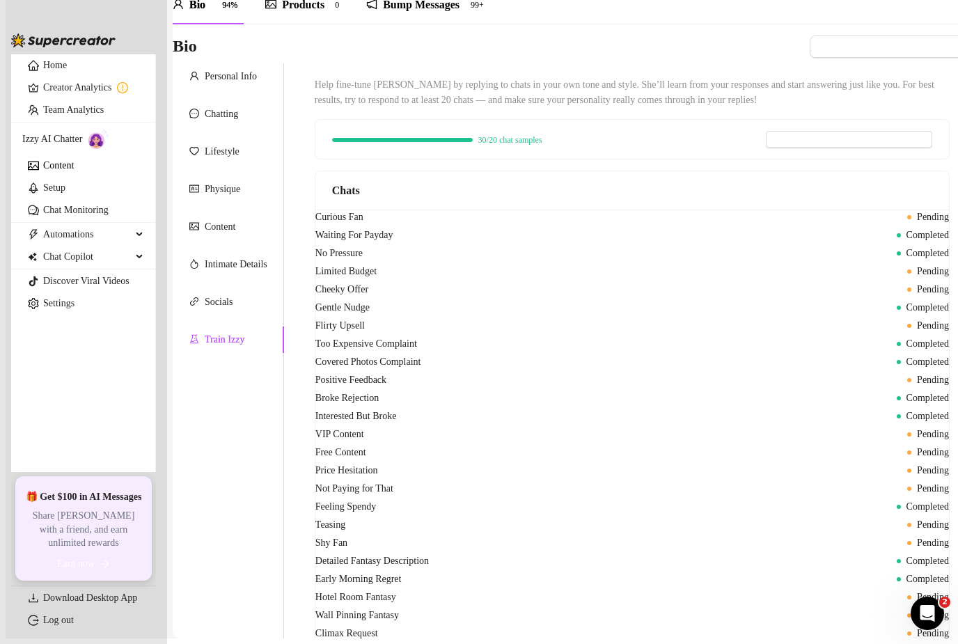
scroll to position [52, 0]
click at [363, 263] on span "No Pressure" at bounding box center [338, 254] width 47 height 15
click at [377, 281] on span "Limited Budget" at bounding box center [345, 272] width 61 height 15
click at [368, 299] on span "Cheeky Offer" at bounding box center [341, 290] width 53 height 15
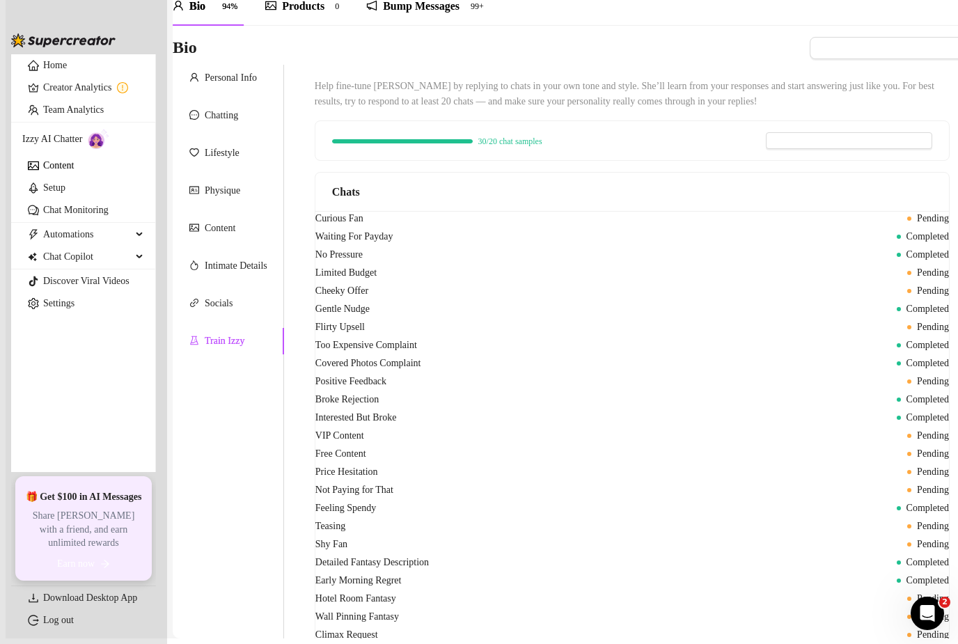
click at [365, 335] on span "Flirty Upsell" at bounding box center [339, 327] width 49 height 15
click at [522, 353] on div "Too Expensive Complaint Completed" at bounding box center [632, 345] width 634 height 15
click at [907, 503] on span "Completed" at bounding box center [928, 508] width 42 height 10
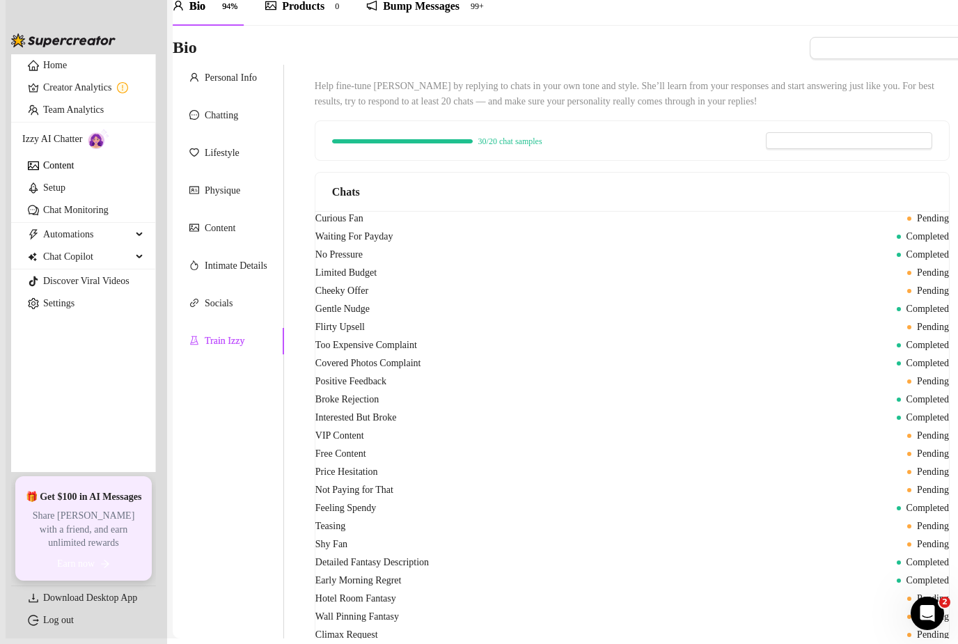
scroll to position [335, 0]
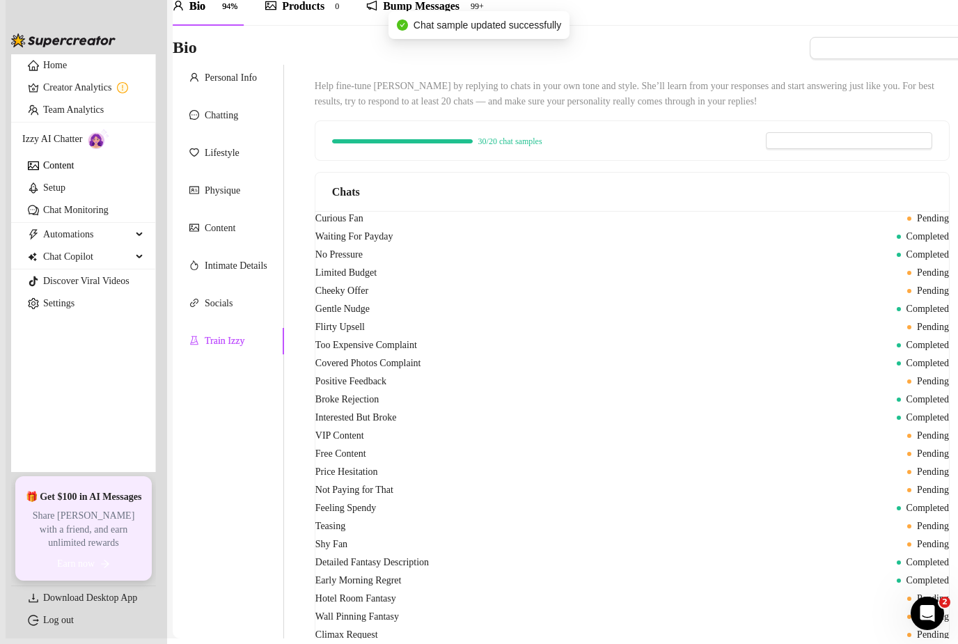
click at [345, 519] on span "Teasing" at bounding box center [330, 526] width 30 height 15
click at [343, 537] on span "Shy Fan" at bounding box center [331, 544] width 32 height 15
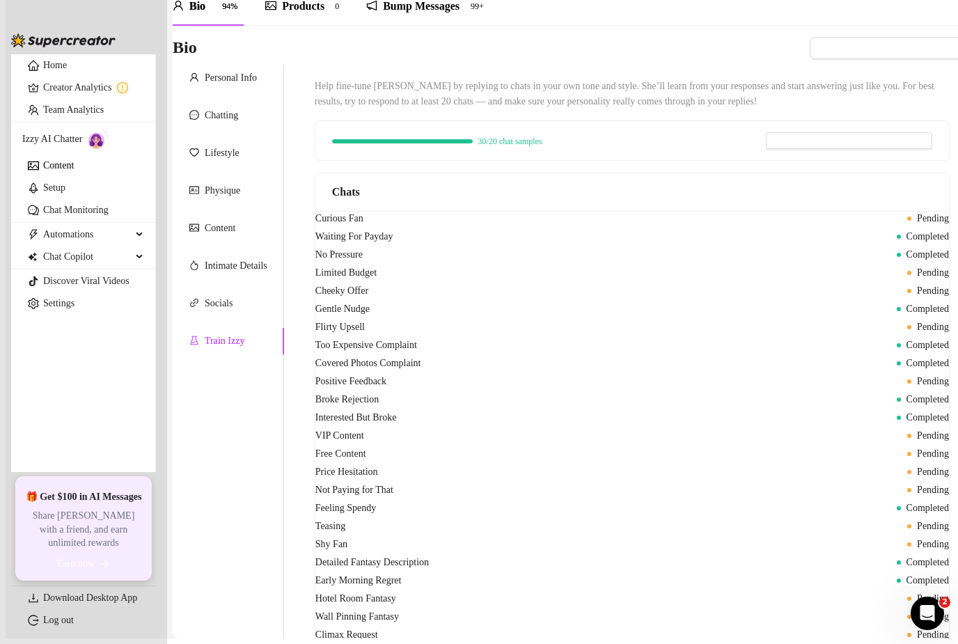
click at [399, 609] on span "Wall Pinning Fantasy" at bounding box center [357, 616] width 84 height 15
click at [480, 591] on div "Hotel Room Fantasy Pending" at bounding box center [632, 598] width 634 height 15
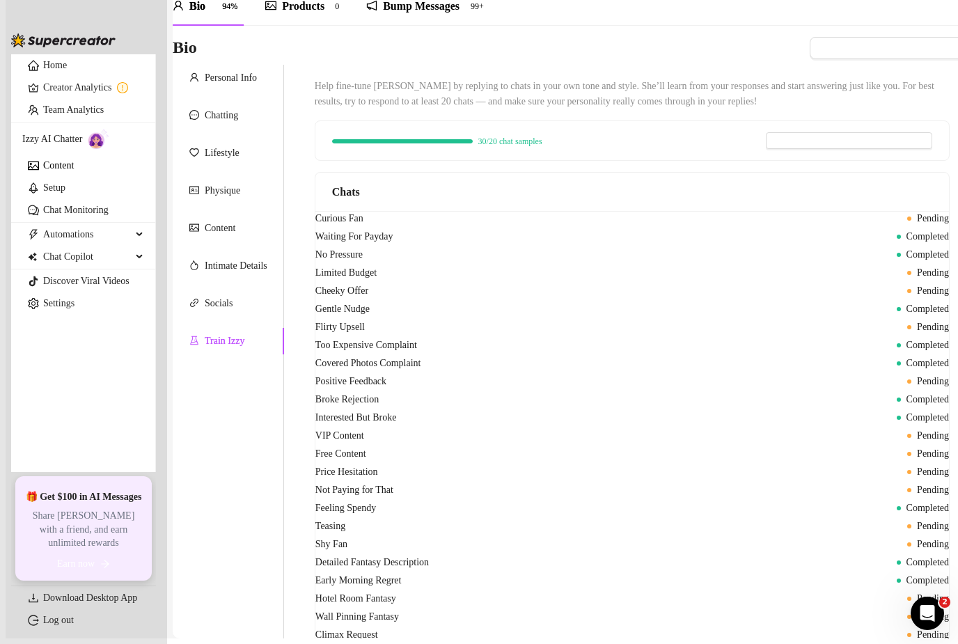
scroll to position [136, 0]
drag, startPoint x: 677, startPoint y: 445, endPoint x: 659, endPoint y: 441, distance: 18.4
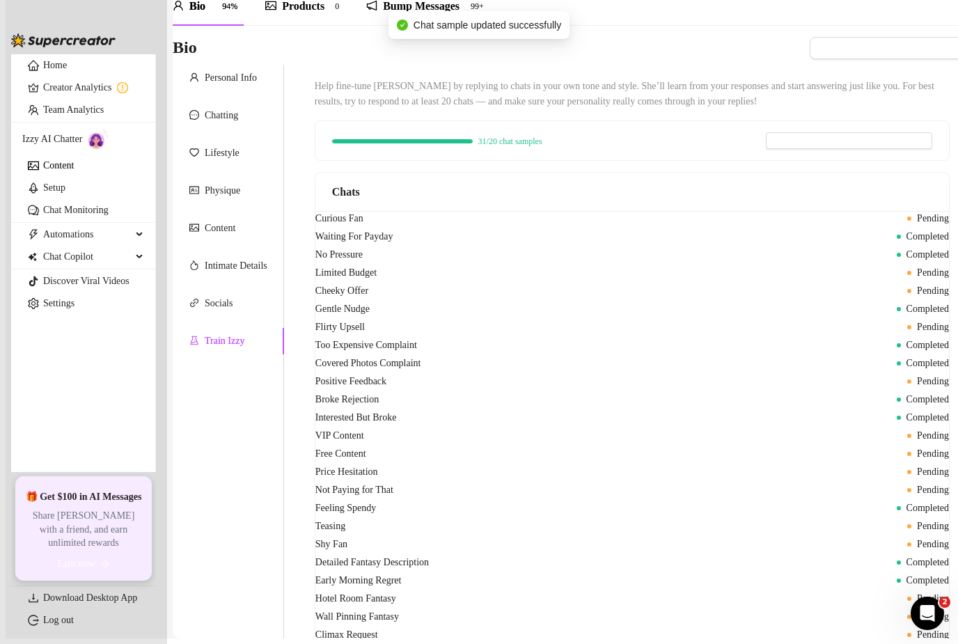
click at [917, 629] on span "Pending" at bounding box center [933, 634] width 32 height 10
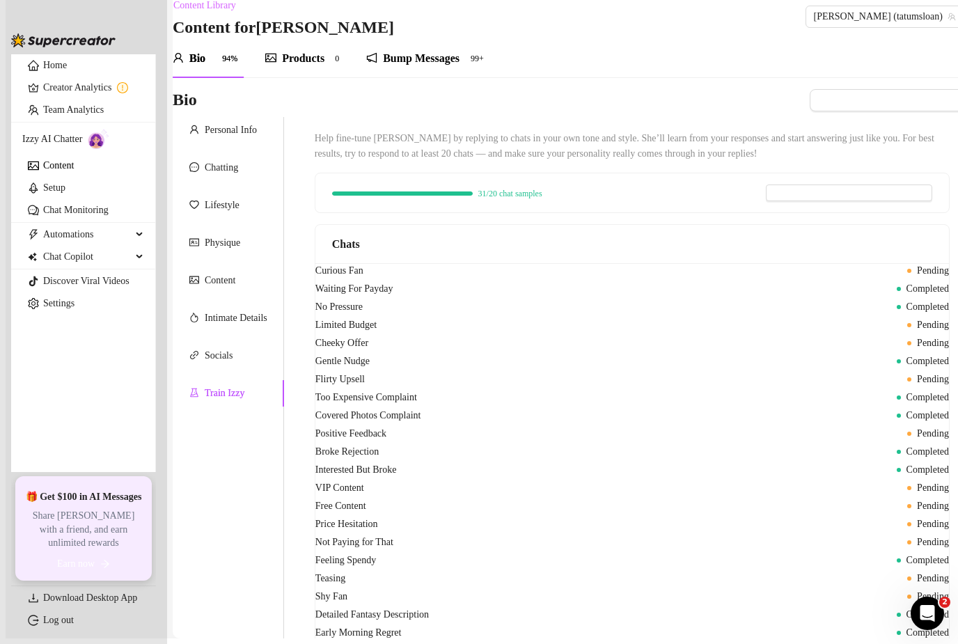
scroll to position [0, 0]
click at [43, 193] on link "Setup" at bounding box center [54, 187] width 22 height 10
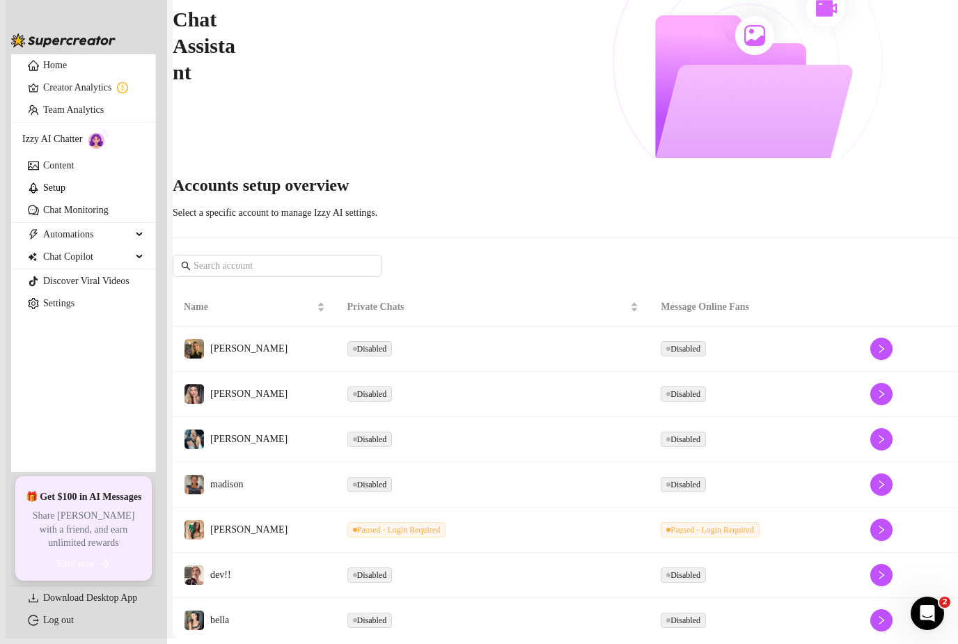
scroll to position [120, 0]
click at [501, 508] on td "Paused - Login Required" at bounding box center [493, 530] width 314 height 45
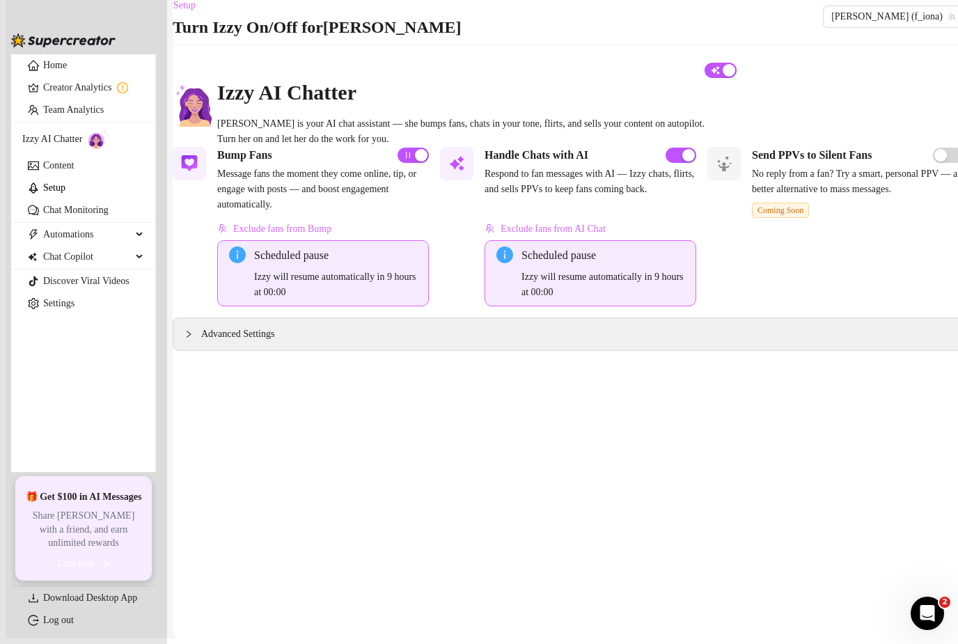
click at [65, 193] on link "Setup" at bounding box center [54, 187] width 22 height 10
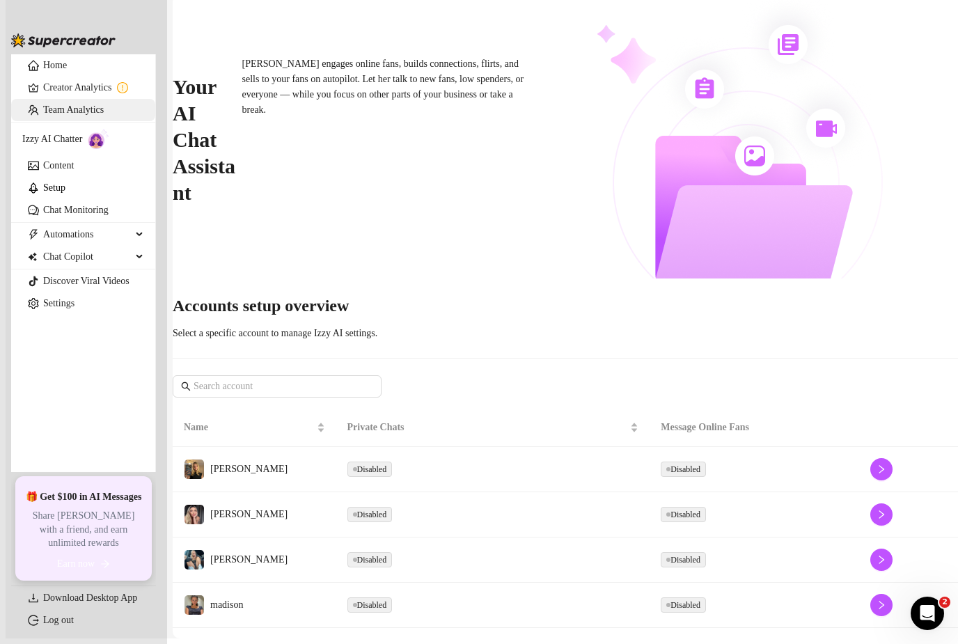
click at [104, 115] on link "Team Analytics" at bounding box center [73, 109] width 61 height 10
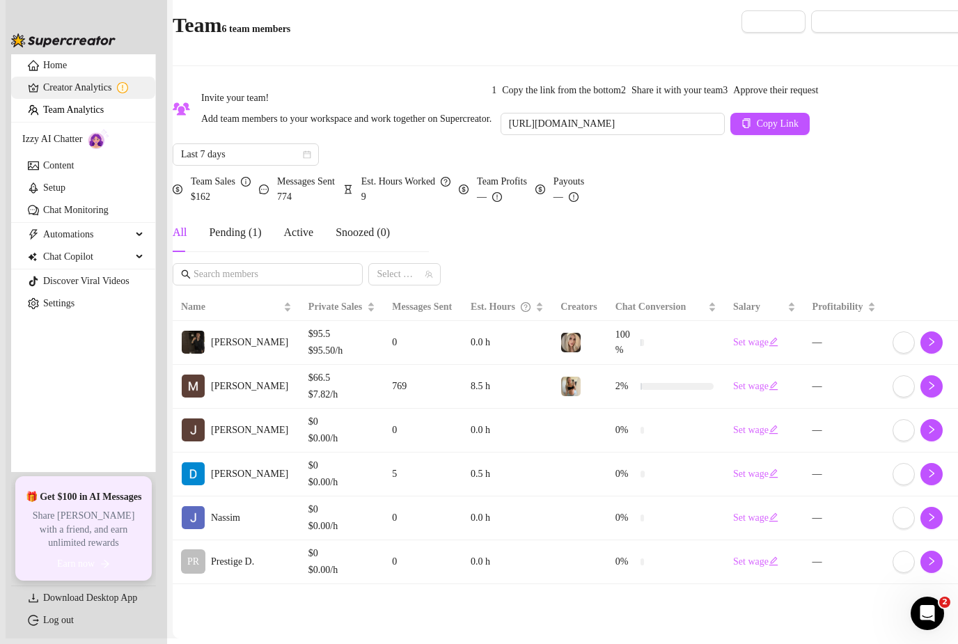
click at [93, 99] on link "Creator Analytics" at bounding box center [93, 88] width 101 height 22
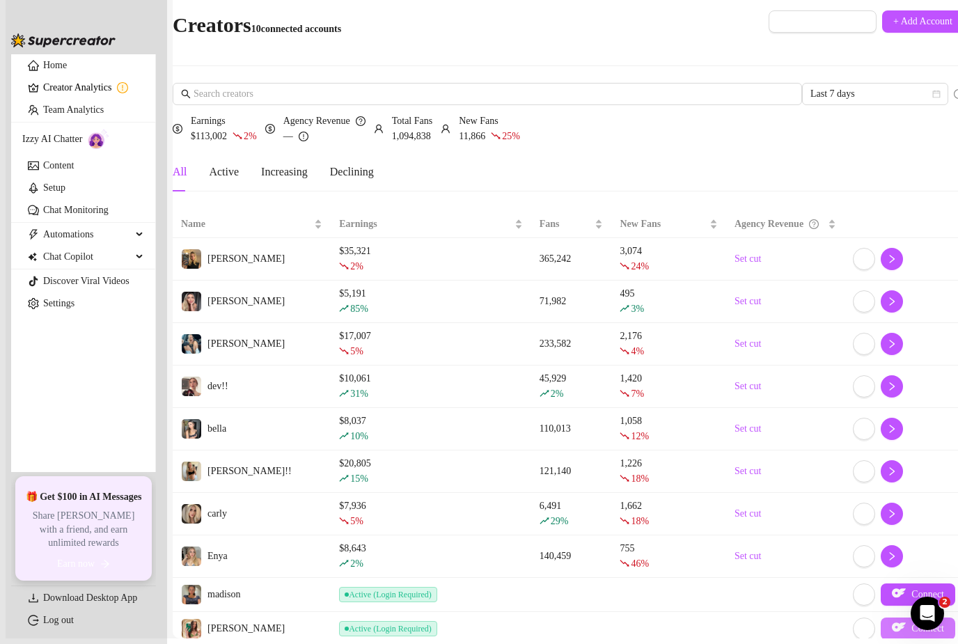
click at [892, 620] on img "button" at bounding box center [899, 627] width 14 height 14
click at [74, 171] on link "Content" at bounding box center [58, 165] width 31 height 10
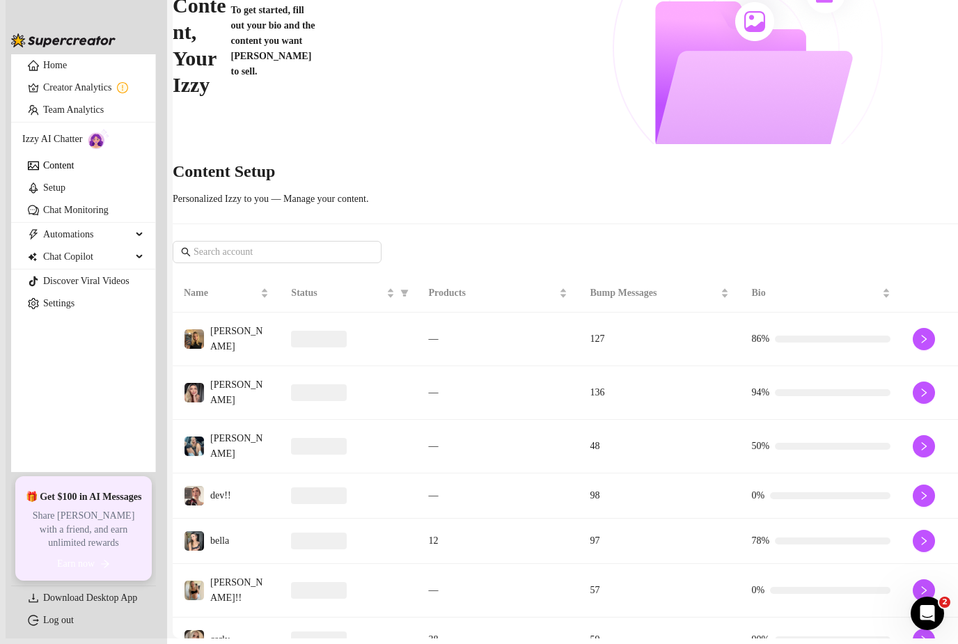
scroll to position [134, 0]
click at [89, 99] on link "Creator Analytics" at bounding box center [93, 88] width 101 height 22
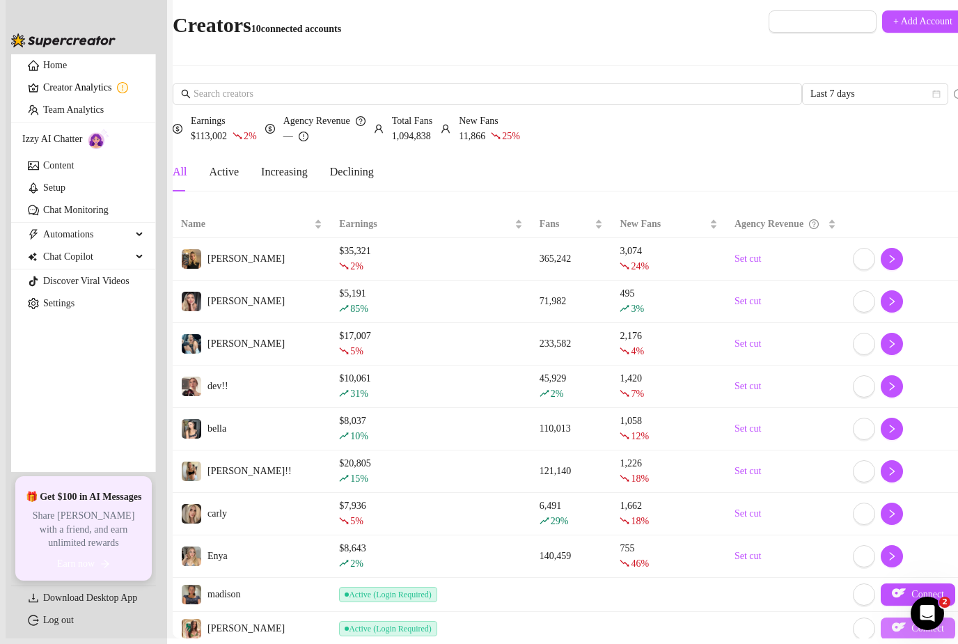
click at [892, 620] on img "button" at bounding box center [899, 627] width 14 height 14
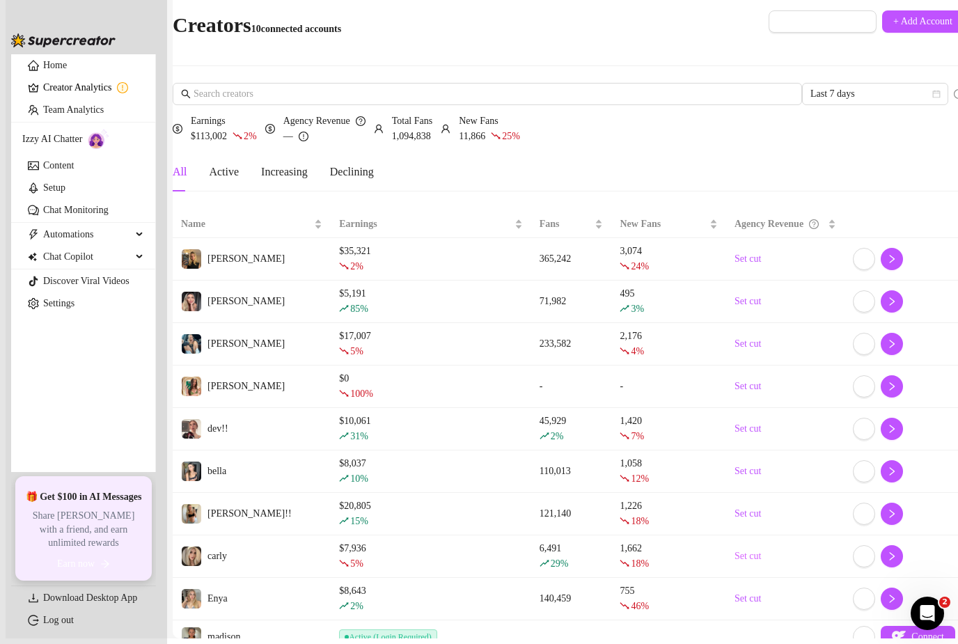
click at [738, 549] on link "Set cut" at bounding box center [786, 556] width 102 height 15
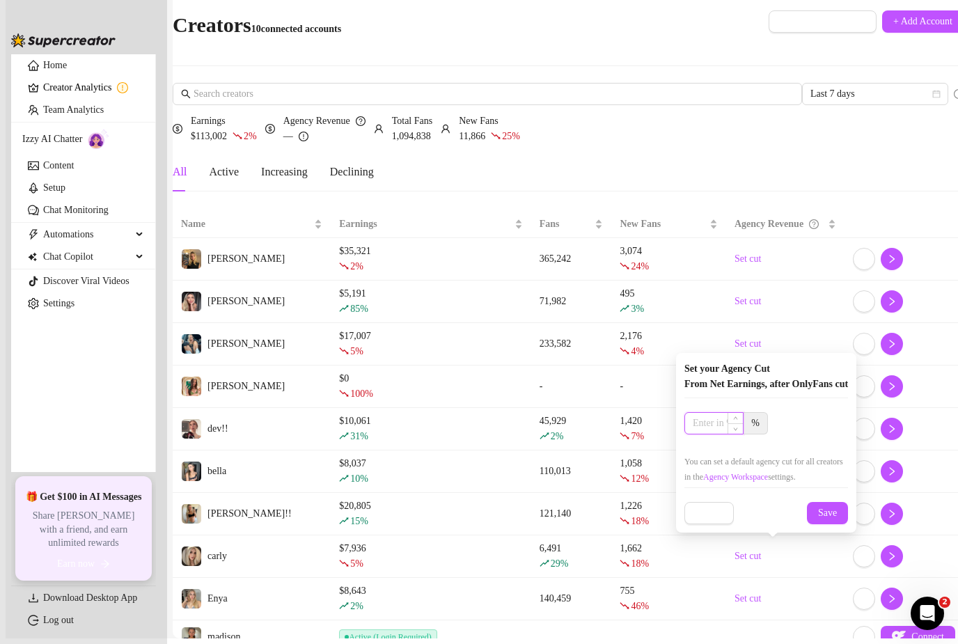
click at [721, 413] on input at bounding box center [714, 423] width 58 height 21
click at [839, 502] on button "Save" at bounding box center [827, 513] width 41 height 22
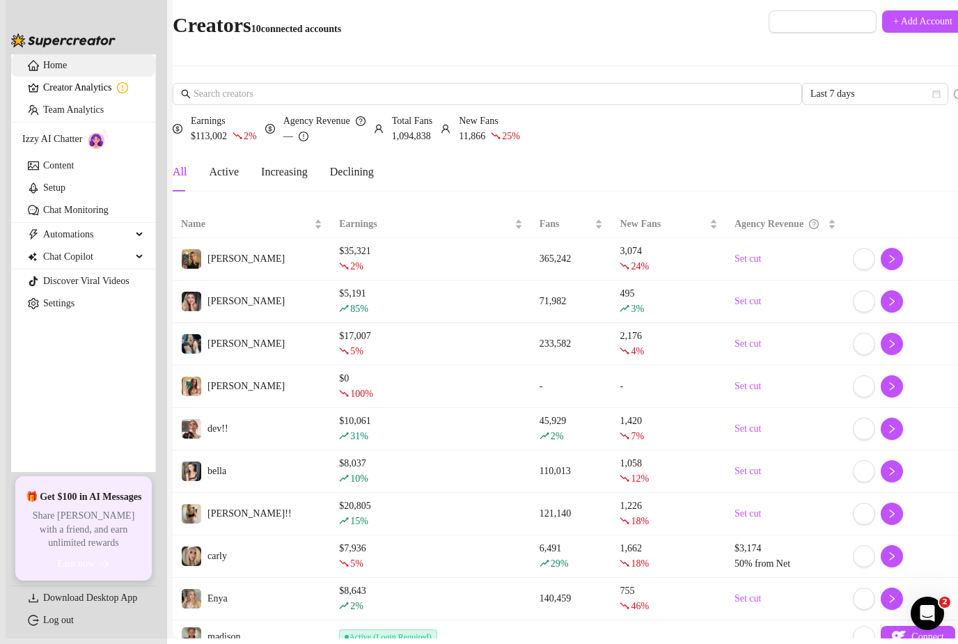
click at [67, 70] on link "Home" at bounding box center [55, 65] width 24 height 10
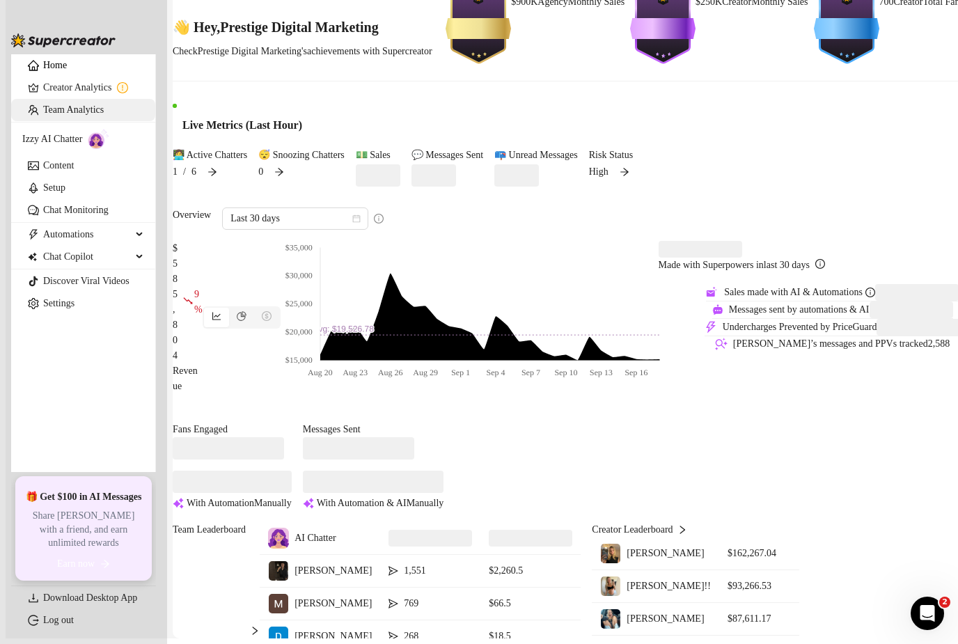
click at [67, 115] on link "Team Analytics" at bounding box center [73, 109] width 61 height 10
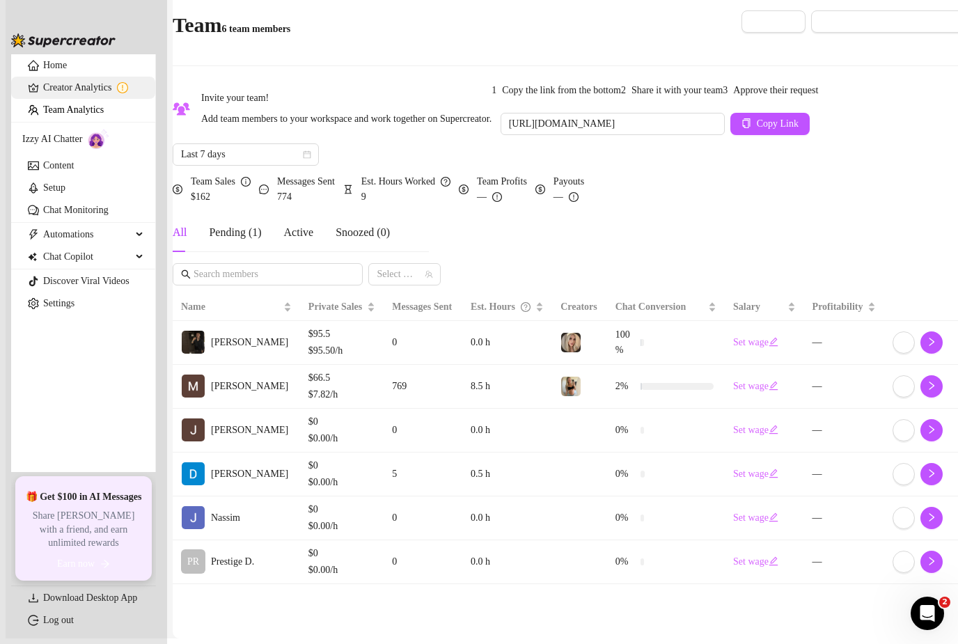
click at [74, 99] on link "Creator Analytics" at bounding box center [93, 88] width 101 height 22
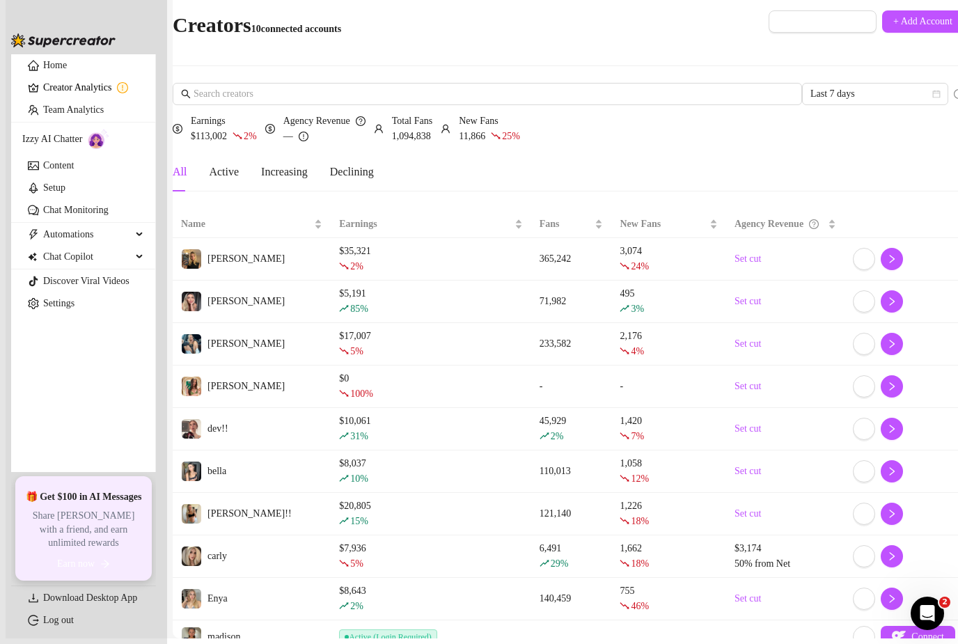
click at [369, 389] on span "100 %" at bounding box center [361, 394] width 23 height 10
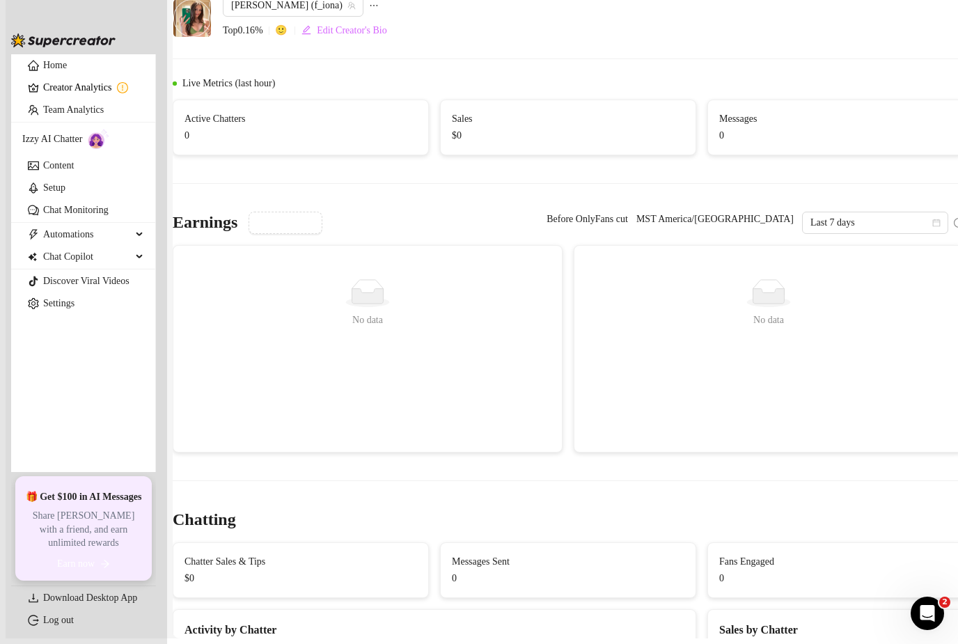
click at [104, 99] on link "Creator Analytics" at bounding box center [93, 88] width 101 height 22
